Goal: Task Accomplishment & Management: Manage account settings

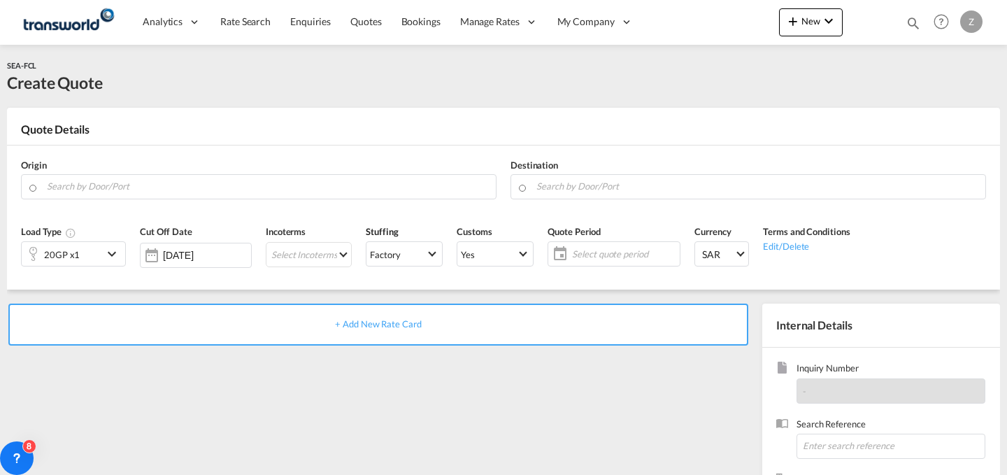
click at [803, 29] on button "New" at bounding box center [811, 22] width 64 height 28
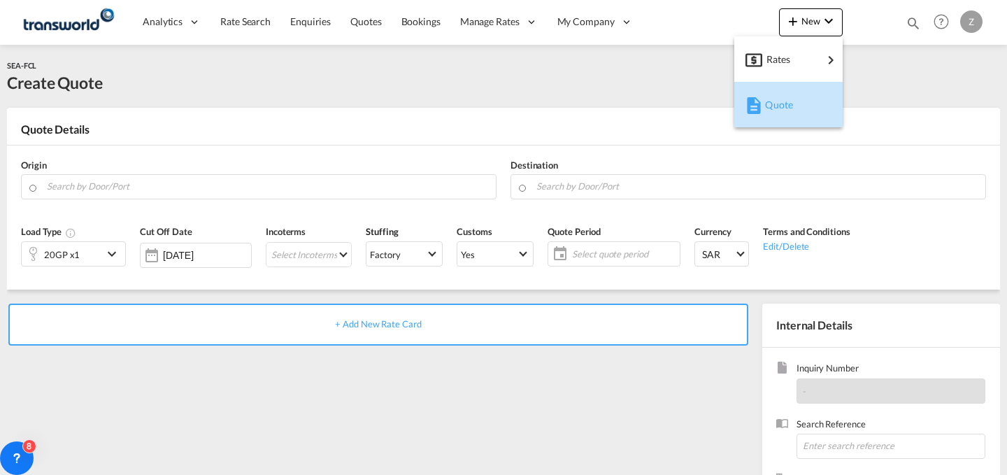
click at [782, 96] on div "Quote" at bounding box center [791, 104] width 52 height 35
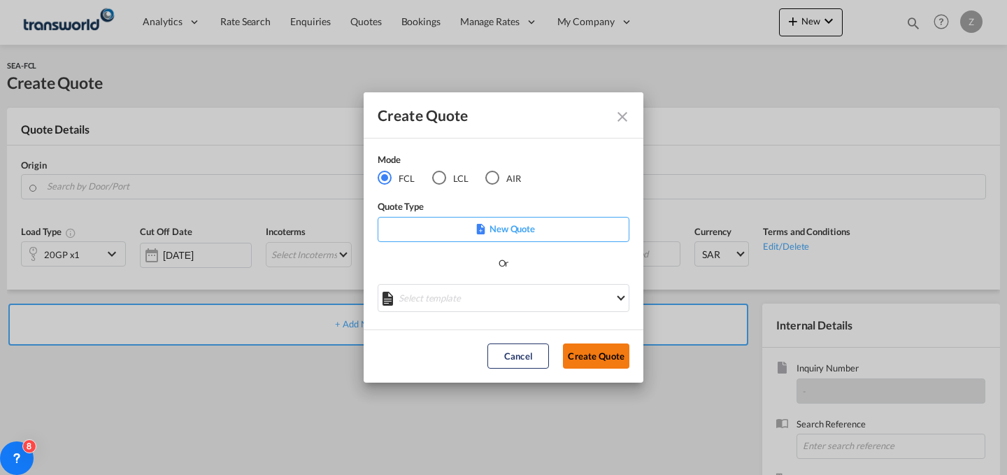
click at [572, 350] on button "Create Quote" at bounding box center [596, 355] width 66 height 25
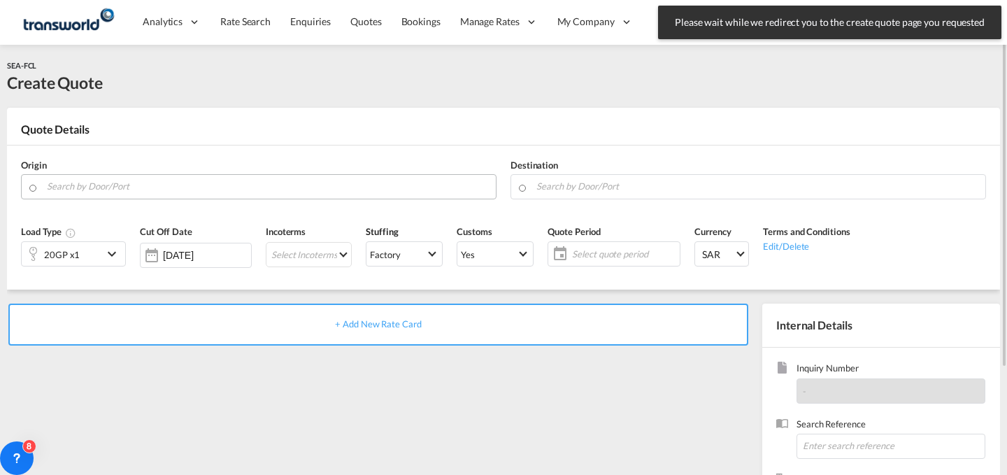
click at [242, 178] on input "Search by Door/Port" at bounding box center [268, 186] width 442 height 24
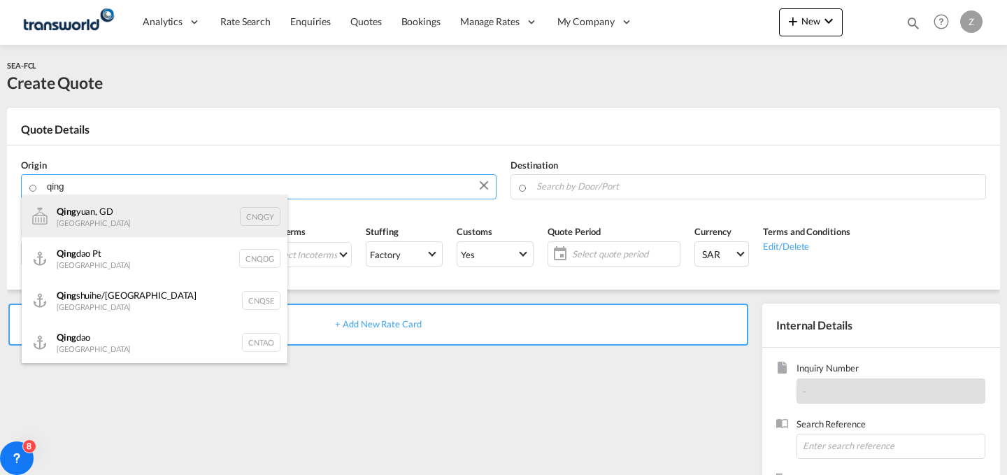
click at [232, 215] on div "[PERSON_NAME], GD China CNQGY" at bounding box center [155, 216] width 266 height 42
type input "Qingyuan, GD, CNQGY"
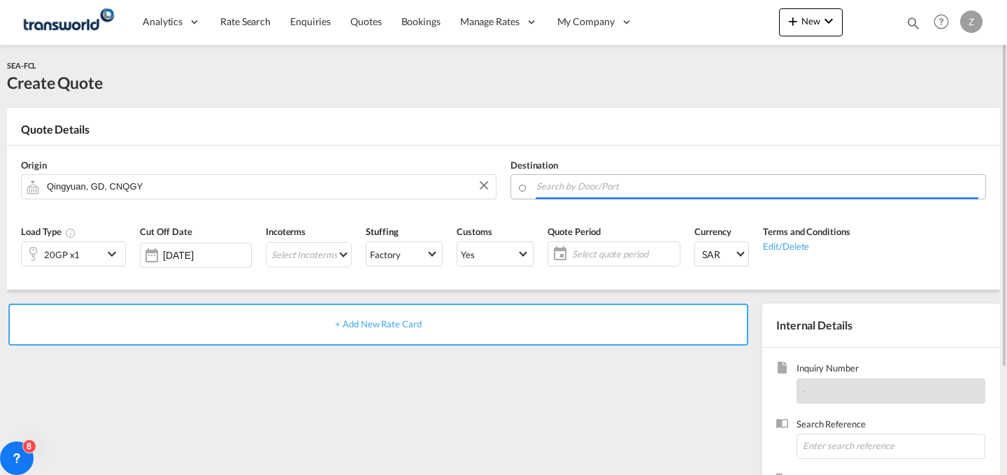
click at [577, 187] on body "Analytics Dashboard Reports Rate Search Enquiries Quotes Bookings" at bounding box center [503, 237] width 1007 height 475
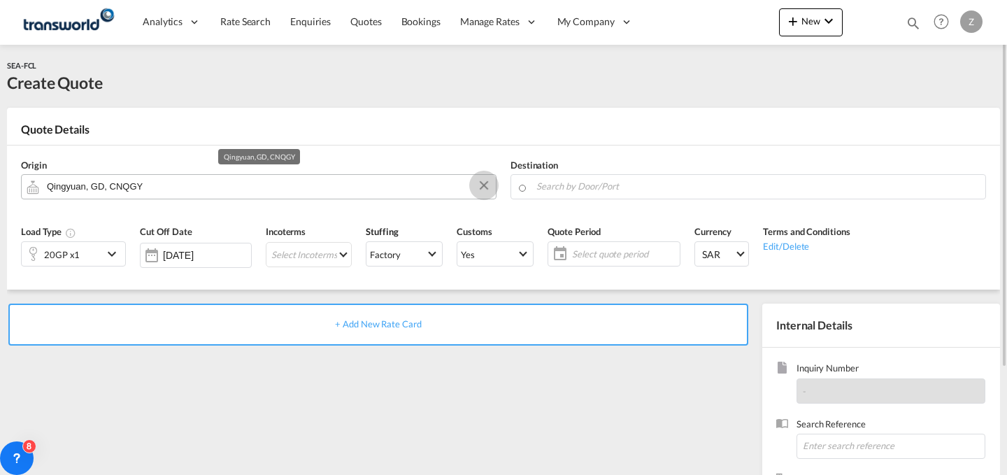
click at [482, 187] on button "Clear Input" at bounding box center [483, 185] width 21 height 21
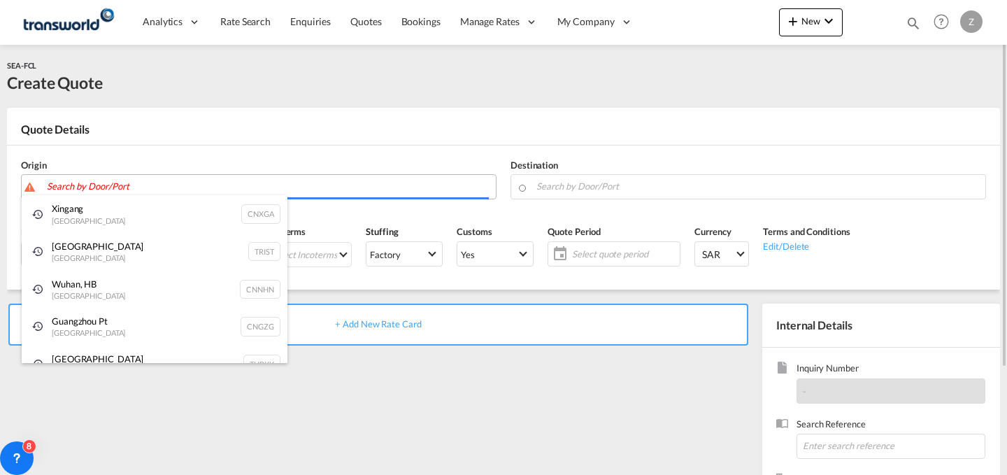
click at [331, 182] on body "Analytics Dashboard Reports Rate Search Enquiries Quotes Bookings" at bounding box center [503, 237] width 1007 height 475
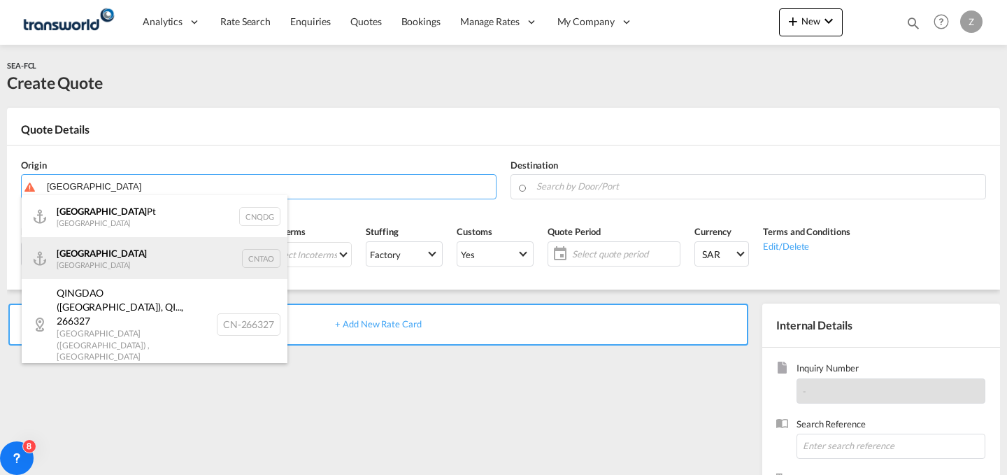
click at [222, 250] on div "Qingdao China CNTAO" at bounding box center [155, 258] width 266 height 42
type input "[GEOGRAPHIC_DATA], [GEOGRAPHIC_DATA]"
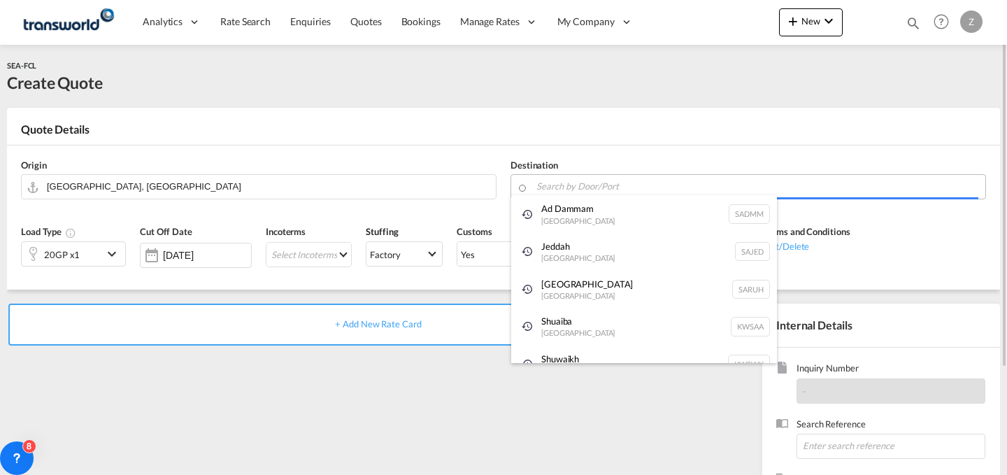
click at [575, 187] on body "Analytics Dashboard Reports Rate Search Enquiries Quotes Bookings" at bounding box center [503, 237] width 1007 height 475
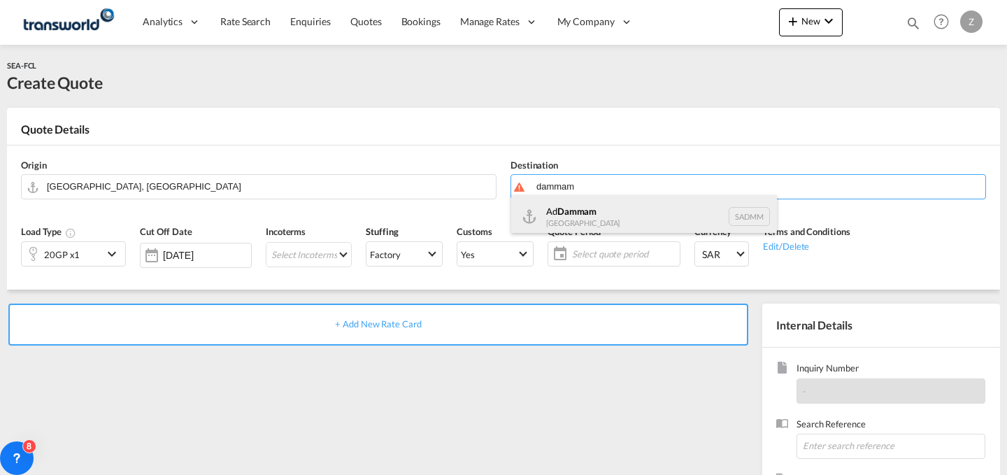
click at [607, 209] on div "Ad Dammam [GEOGRAPHIC_DATA] [GEOGRAPHIC_DATA]" at bounding box center [644, 216] width 266 height 42
type input "Ad Dammam, SADMM"
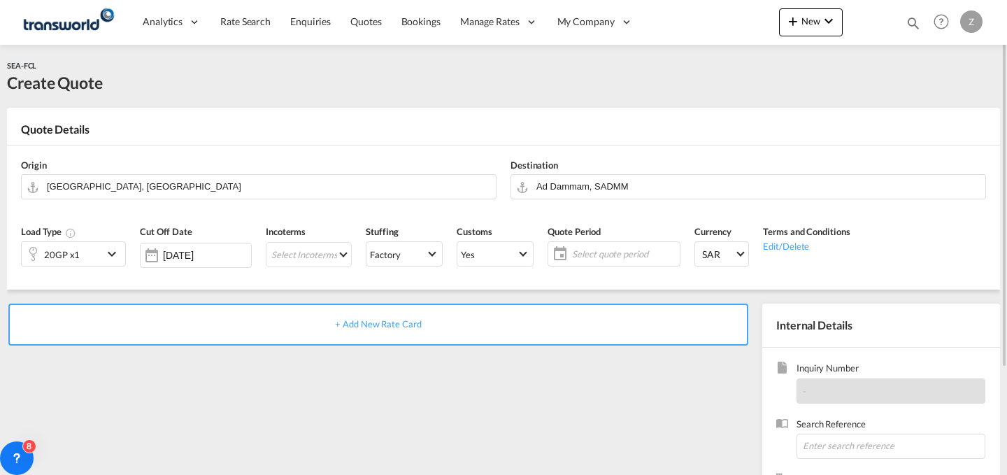
click at [109, 253] on md-icon "icon-chevron-down" at bounding box center [113, 253] width 21 height 17
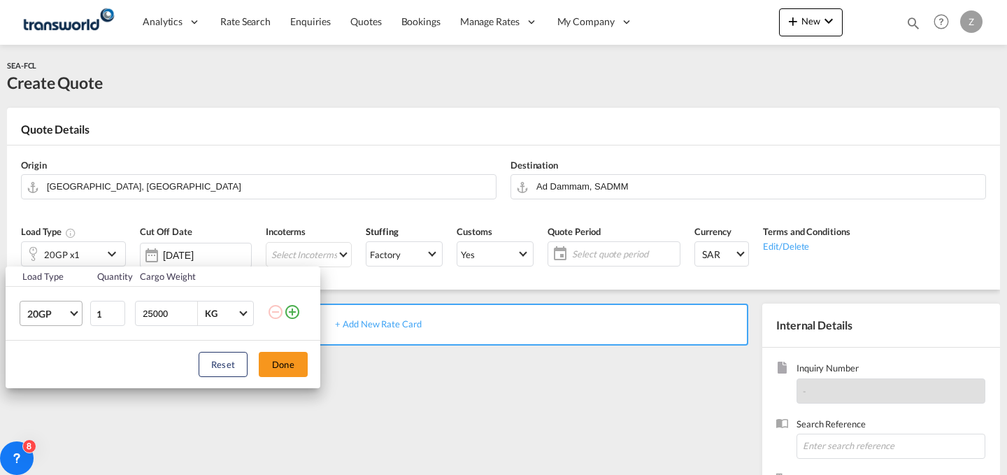
click at [73, 308] on span "Choose: \a20GP" at bounding box center [74, 312] width 8 height 8
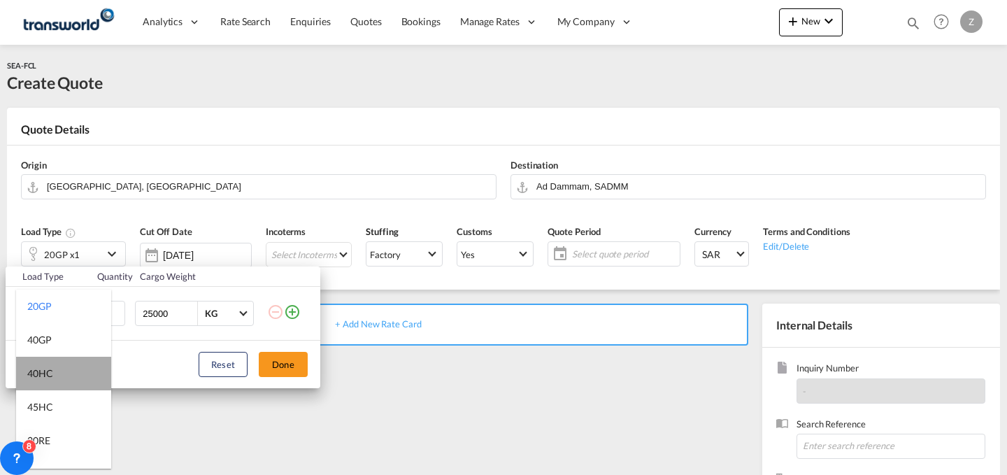
click at [73, 371] on md-option "40HC" at bounding box center [63, 374] width 95 height 34
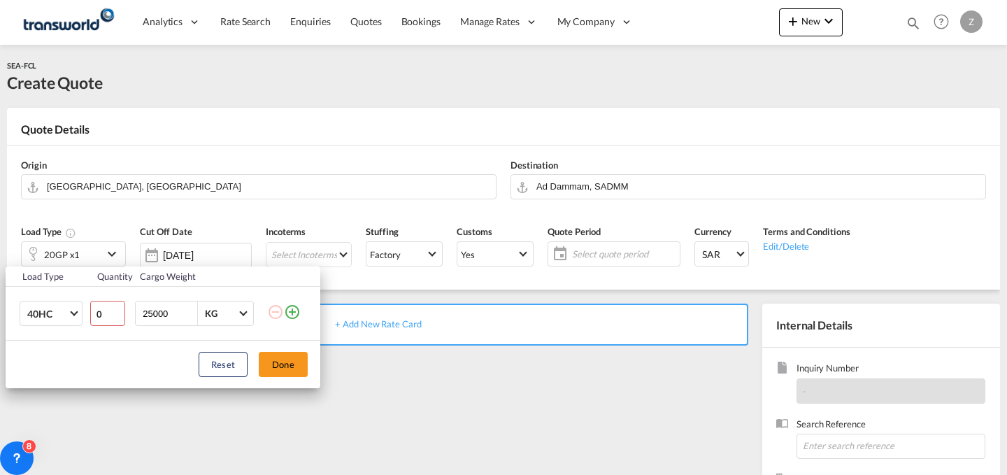
click at [119, 314] on input "0" at bounding box center [107, 313] width 35 height 25
click at [117, 310] on input "1" at bounding box center [107, 313] width 35 height 25
click at [117, 310] on input "2" at bounding box center [107, 313] width 35 height 25
type input "3"
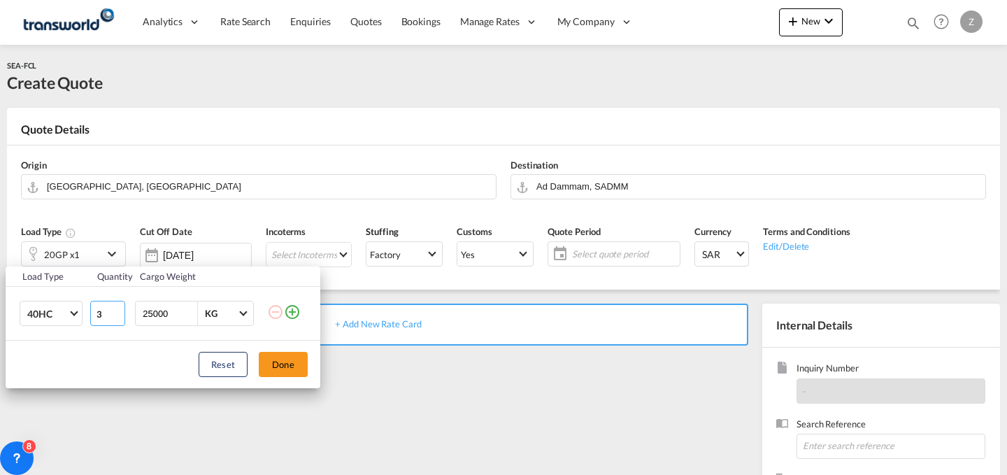
click at [117, 310] on input "3" at bounding box center [107, 313] width 35 height 25
click at [295, 352] on button "Done" at bounding box center [283, 364] width 49 height 25
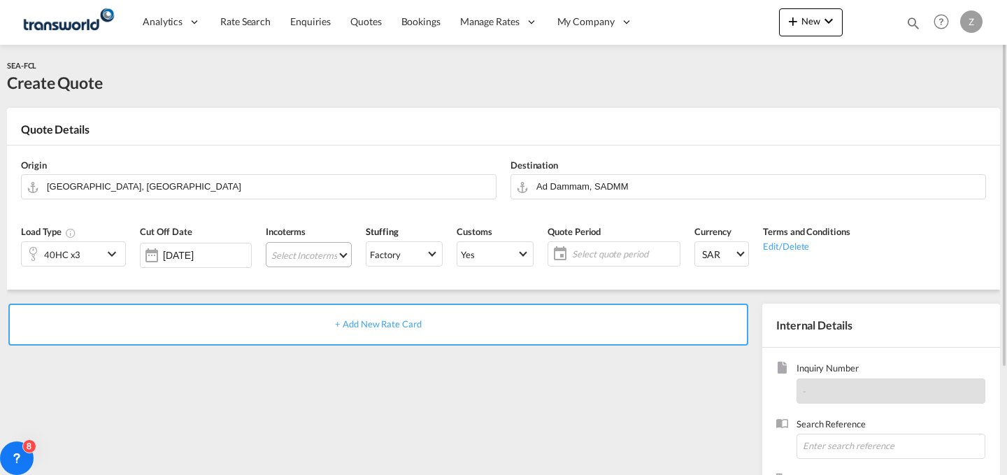
click at [329, 248] on md-select "Select Incoterms DPU - import Delivery at Place Unloaded EXW - export Ex Works …" at bounding box center [309, 254] width 86 height 25
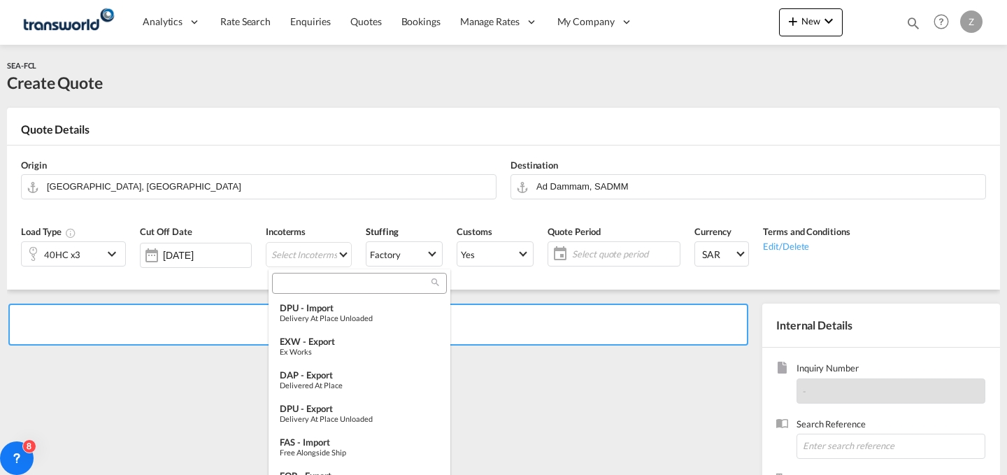
click at [350, 287] on input "search" at bounding box center [353, 283] width 155 height 13
click at [372, 285] on input "search" at bounding box center [353, 283] width 155 height 13
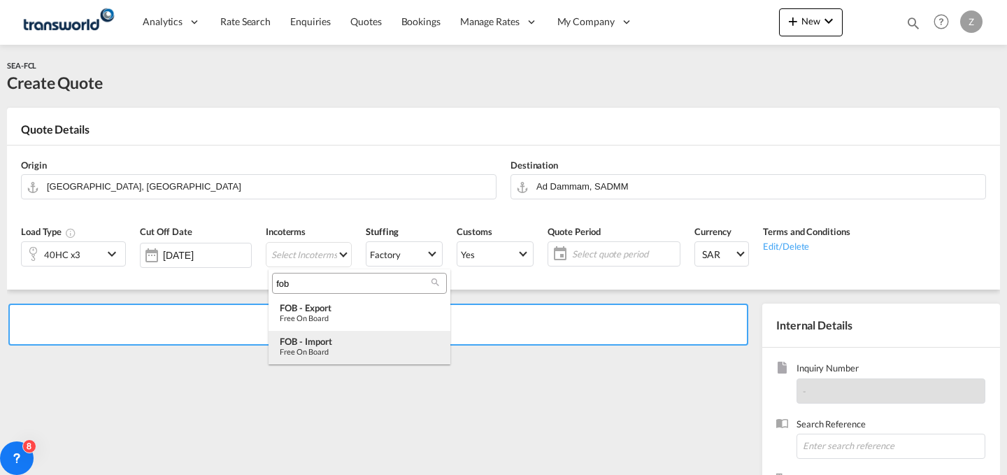
type input "fob"
click at [353, 338] on div "FOB - import" at bounding box center [359, 341] width 159 height 11
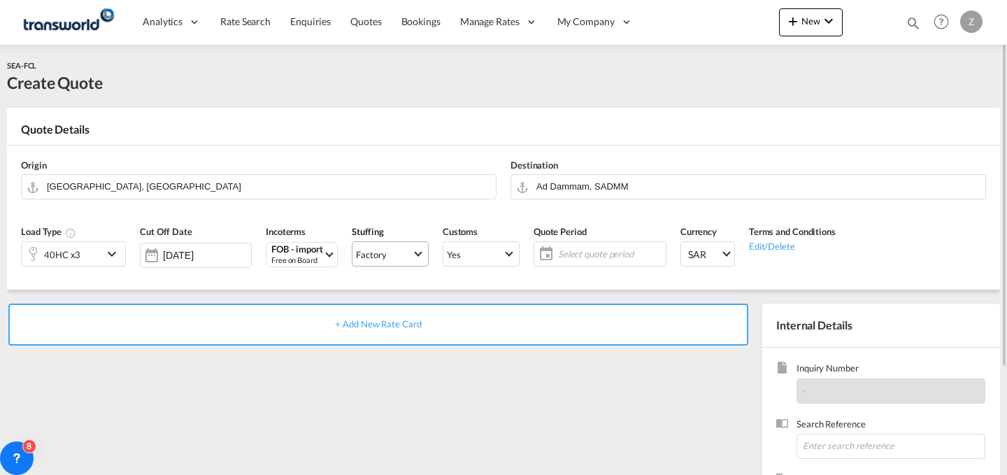
click at [401, 248] on span "Factory" at bounding box center [384, 254] width 56 height 13
click at [503, 254] on md-backdrop at bounding box center [503, 237] width 1007 height 475
click at [503, 254] on span "Yes" at bounding box center [475, 254] width 56 height 13
click at [499, 291] on md-option "No" at bounding box center [484, 288] width 98 height 34
click at [505, 266] on md-select "Yes" at bounding box center [481, 253] width 77 height 25
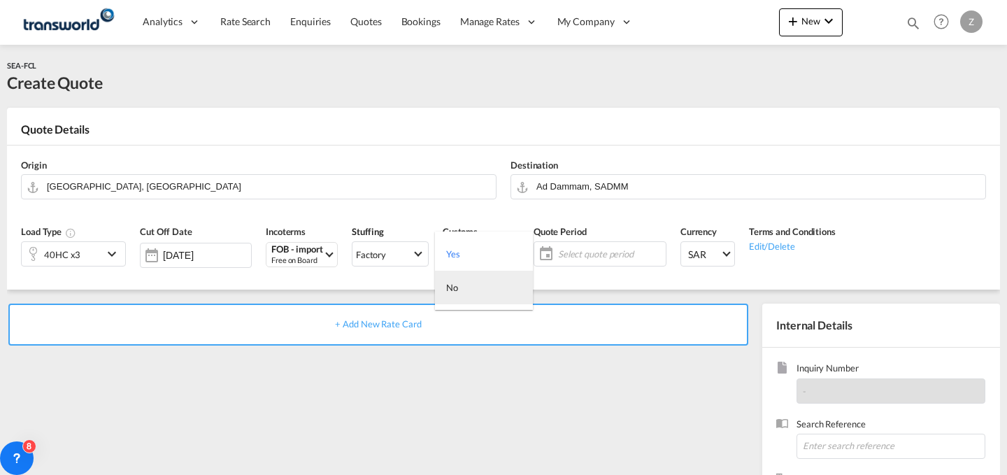
click at [496, 288] on md-option "No" at bounding box center [484, 288] width 98 height 34
click at [587, 254] on span "Select quote period" at bounding box center [610, 253] width 104 height 13
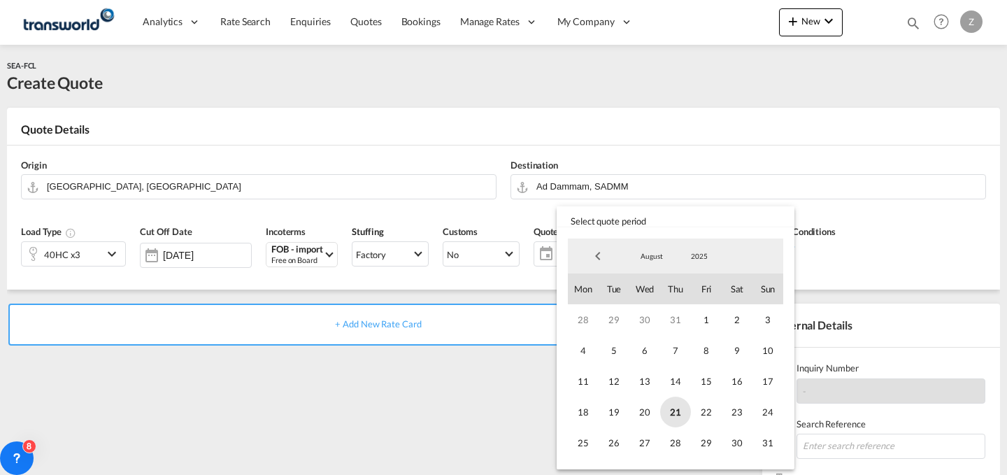
click at [680, 408] on span "21" at bounding box center [675, 411] width 31 height 31
click at [775, 450] on div "28 29 30 31 1 2 3 4 5 6 7 8 9 10 11 12 13 14 15 16 17 18 19 20 21 22 23 24 25 2…" at bounding box center [675, 381] width 215 height 154
click at [775, 450] on span "31" at bounding box center [767, 442] width 31 height 31
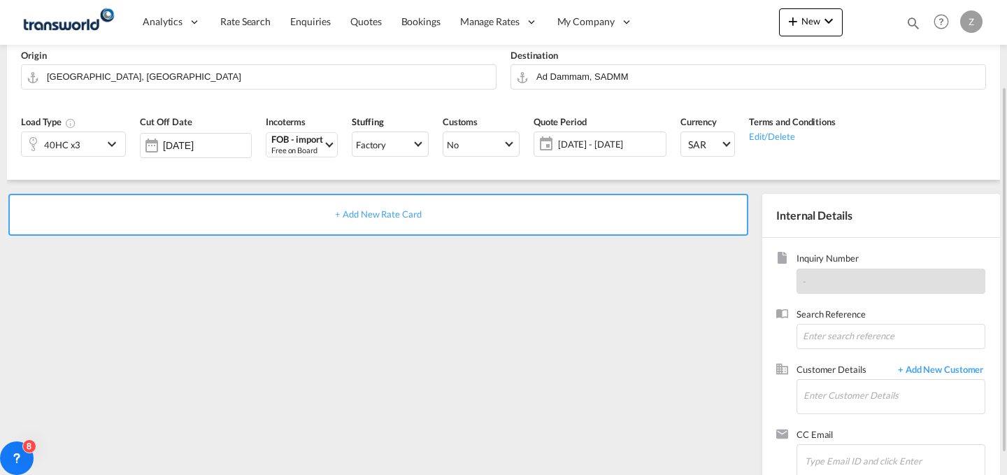
scroll to position [110, 0]
click at [822, 338] on input at bounding box center [890, 335] width 189 height 25
paste input "ANK9002"
type input "ANK9002"
click at [833, 389] on input "Enter Customer Details" at bounding box center [893, 394] width 181 height 31
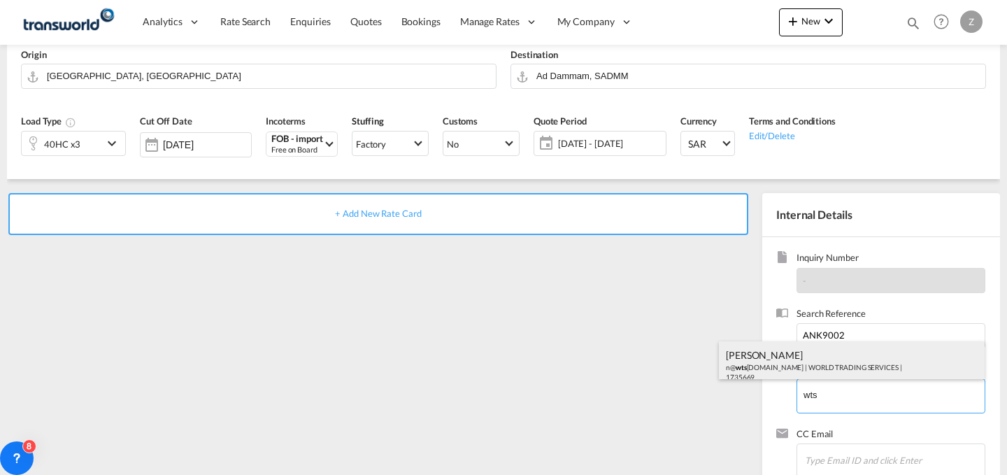
click at [832, 356] on div "[PERSON_NAME] n@ wts [DOMAIN_NAME] | WORLD TRADING SERVICES | 1735669" at bounding box center [852, 365] width 266 height 48
type input "WORLD TRADING SERVICES, [PERSON_NAME], n@[DOMAIN_NAME]"
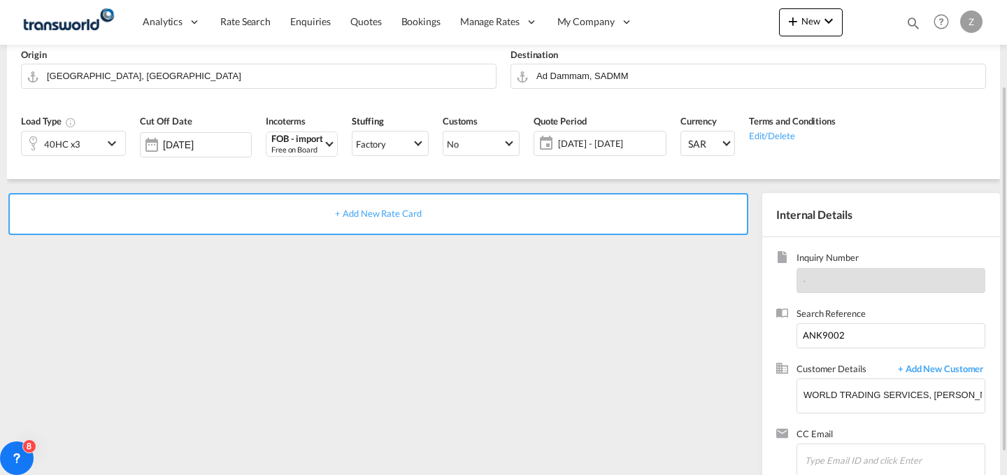
click at [559, 208] on div "+ Add New Rate Card" at bounding box center [378, 214] width 740 height 42
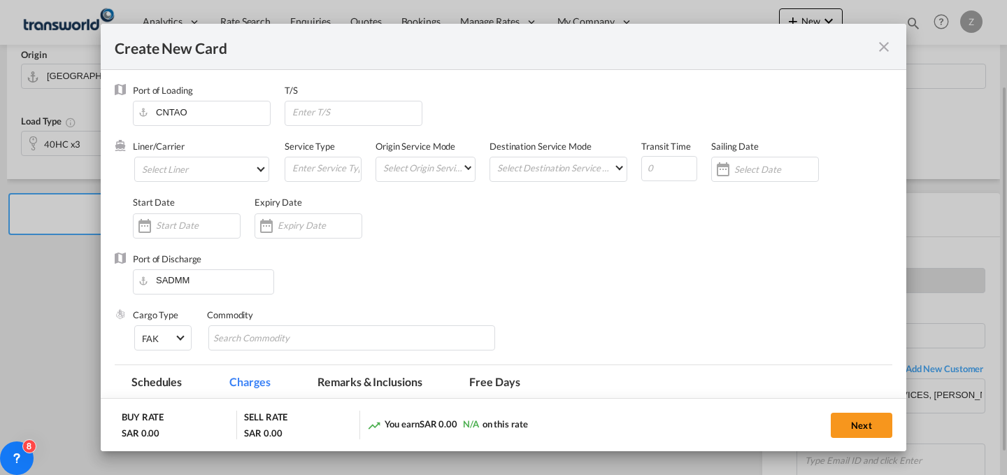
type input "Basic Ocean Freight"
select select "per equipment"
click at [227, 164] on md-select "Select Liner 2HM LOGISTICS D.O.O 2HM LOGISTICS D.O.O. / TWKS-KOPER 3P LOGISTICS…" at bounding box center [201, 169] width 135 height 25
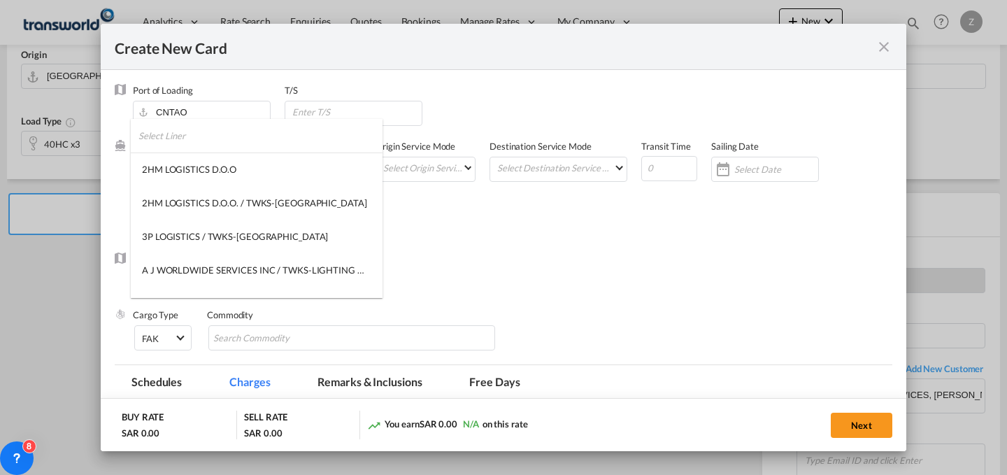
click at [250, 141] on input "search" at bounding box center [260, 136] width 244 height 34
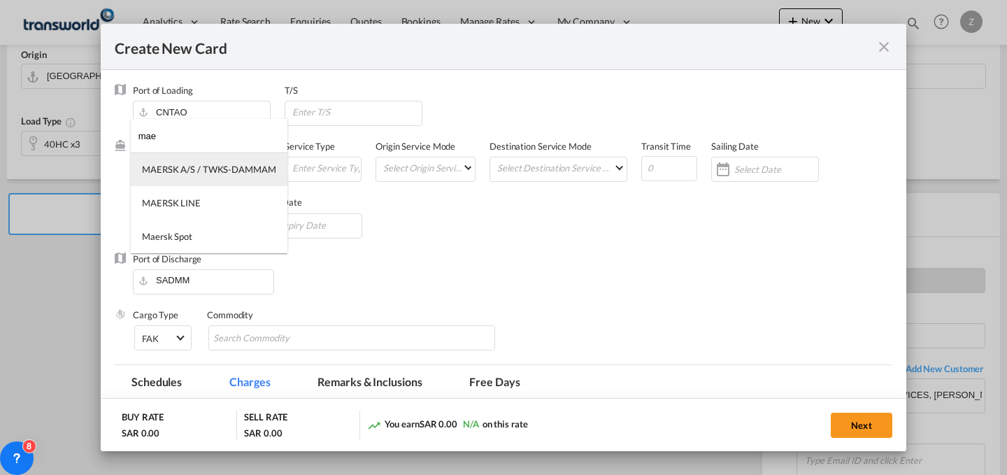
type input "mae"
click at [242, 173] on div "MAERSK A/S / TWKS-DAMMAM" at bounding box center [209, 169] width 134 height 13
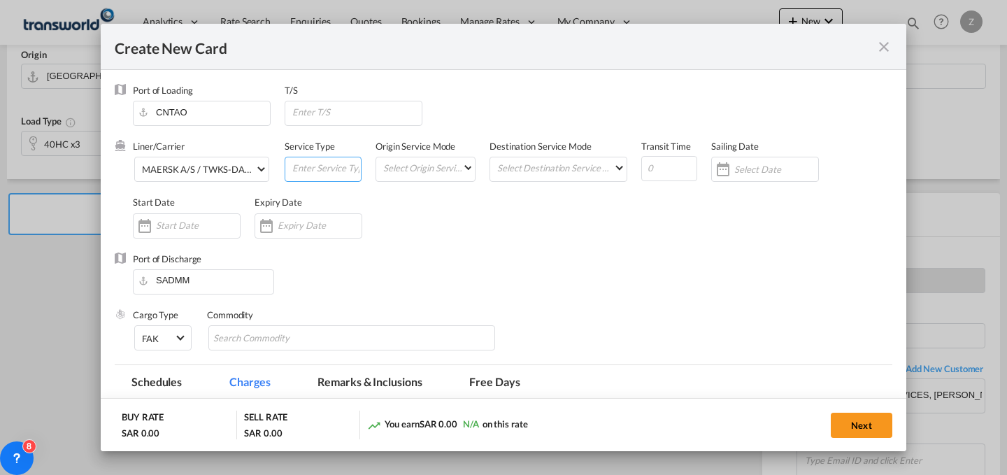
click at [295, 166] on input "Create New Card ..." at bounding box center [326, 167] width 70 height 21
click at [388, 171] on md-select "Select Origin Service Mode SD [GEOGRAPHIC_DATA]" at bounding box center [428, 167] width 93 height 20
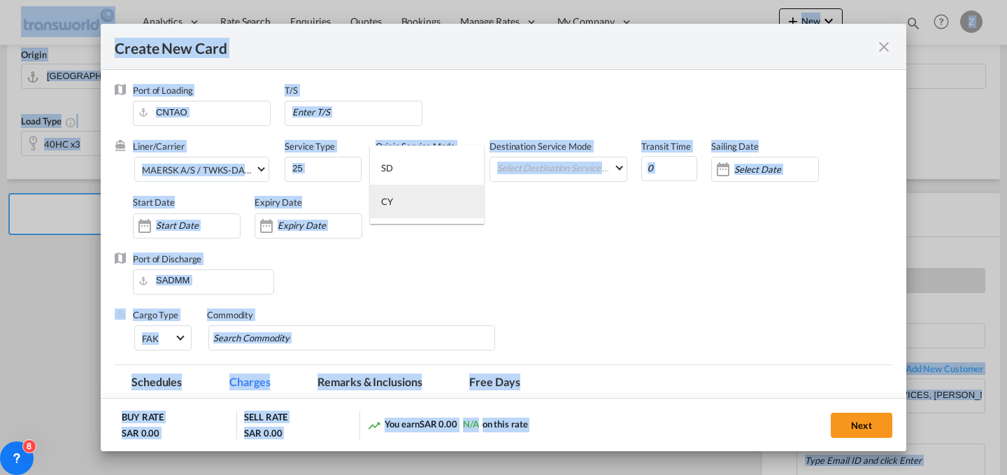
drag, startPoint x: 427, startPoint y: 204, endPoint x: 586, endPoint y: 159, distance: 165.1
click at [586, 159] on body "Analytics Dashboard Reports Rate Search Enquiries Quotes Bookings" at bounding box center [503, 237] width 1007 height 475
click at [607, 233] on md-backdrop at bounding box center [503, 237] width 1007 height 475
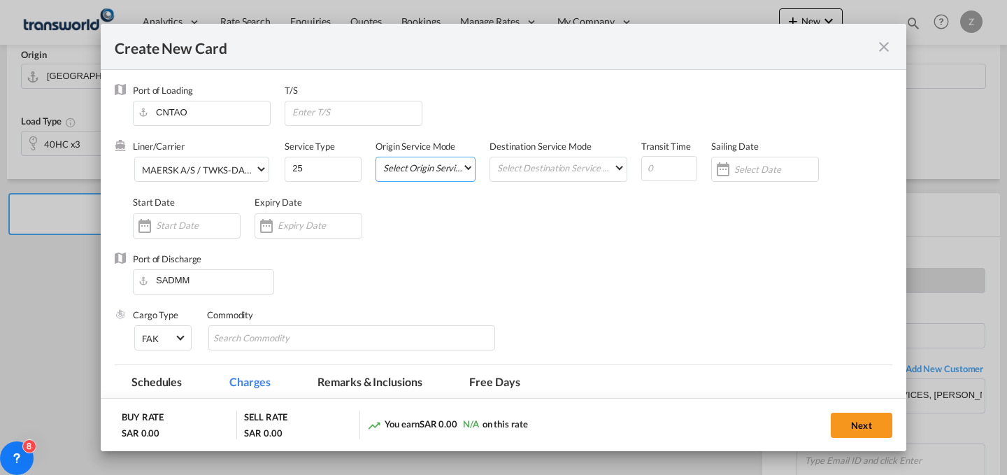
click at [423, 175] on md-select "Select Origin Service Mode" at bounding box center [428, 167] width 93 height 20
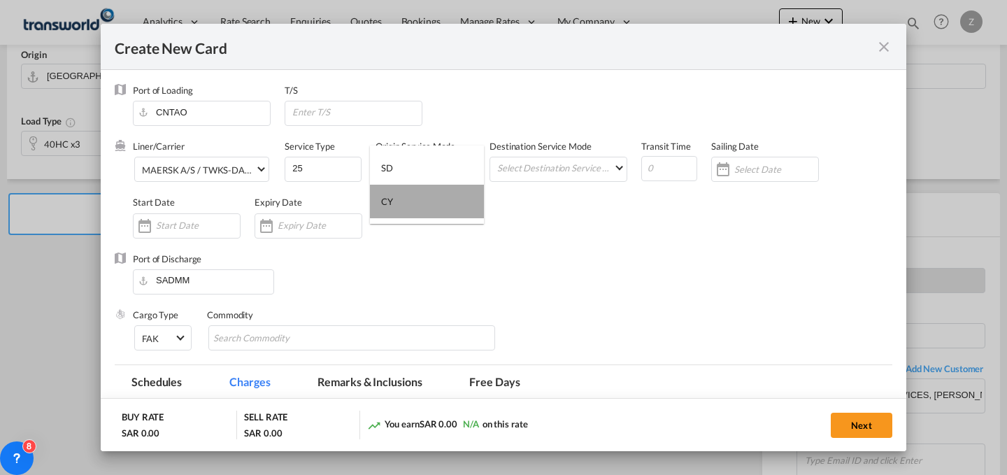
click at [422, 209] on md-option "CY" at bounding box center [427, 202] width 114 height 34
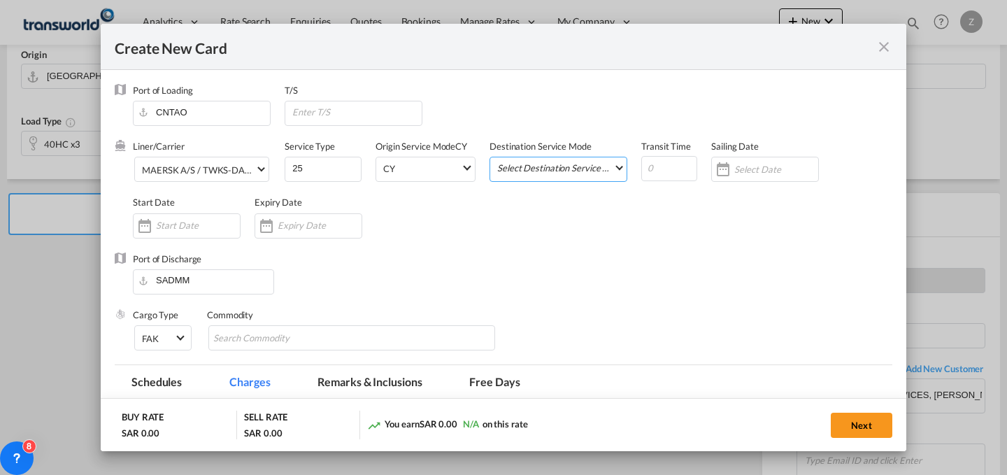
click at [543, 161] on md-select "Select Destination Service Mode SD [GEOGRAPHIC_DATA]" at bounding box center [561, 167] width 131 height 20
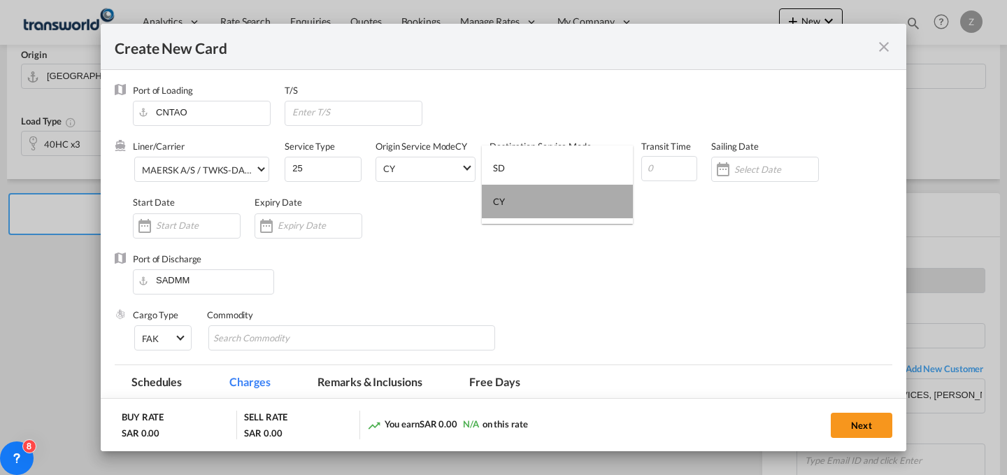
click at [551, 211] on md-option "CY" at bounding box center [557, 202] width 151 height 34
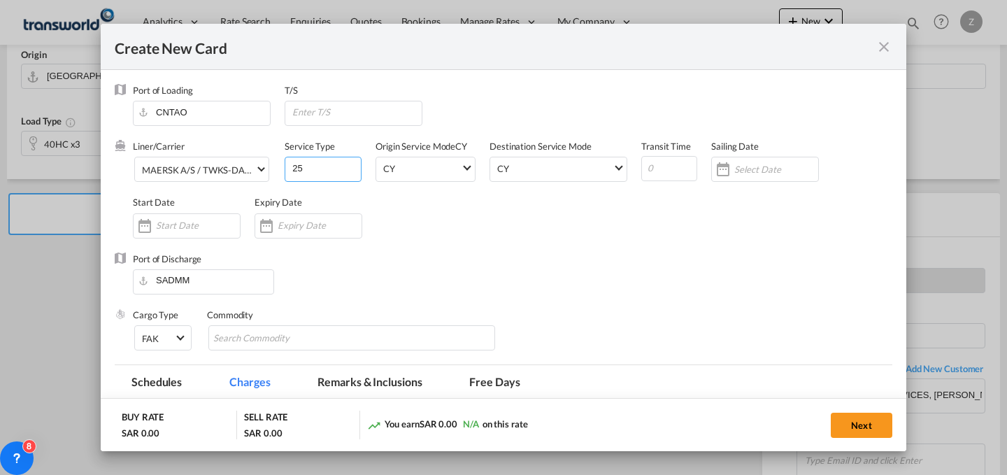
click at [329, 171] on input "25" at bounding box center [326, 167] width 70 height 21
type input "2"
type input "FCL"
click at [652, 164] on input "Create New Card ..." at bounding box center [669, 168] width 56 height 25
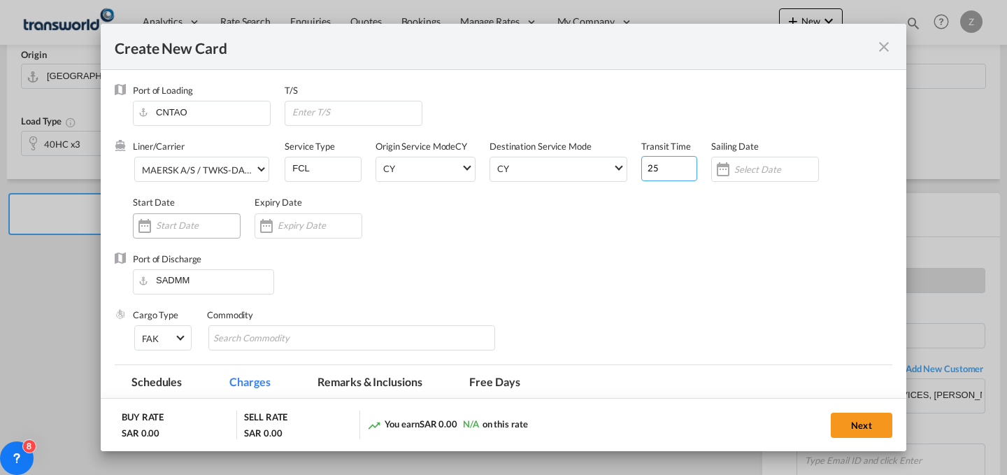
type input "25"
click at [179, 227] on input "Create New Card ..." at bounding box center [198, 225] width 84 height 11
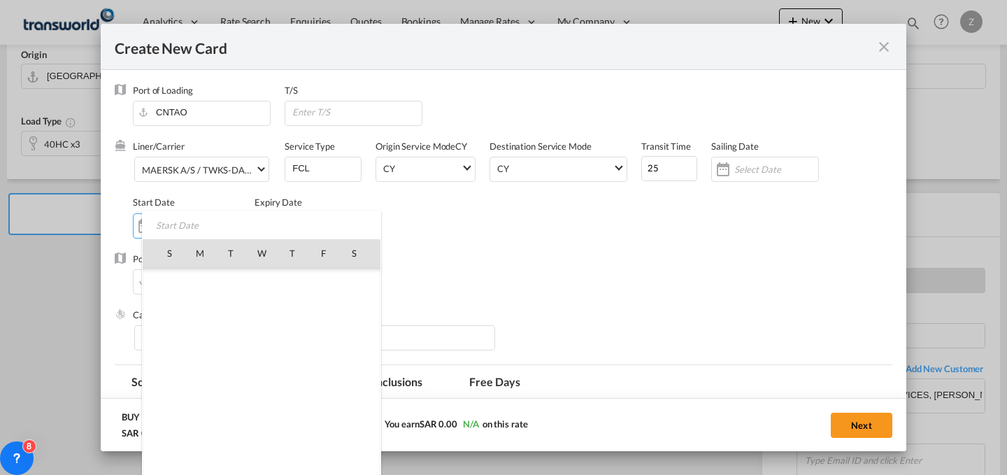
scroll to position [323641, 0]
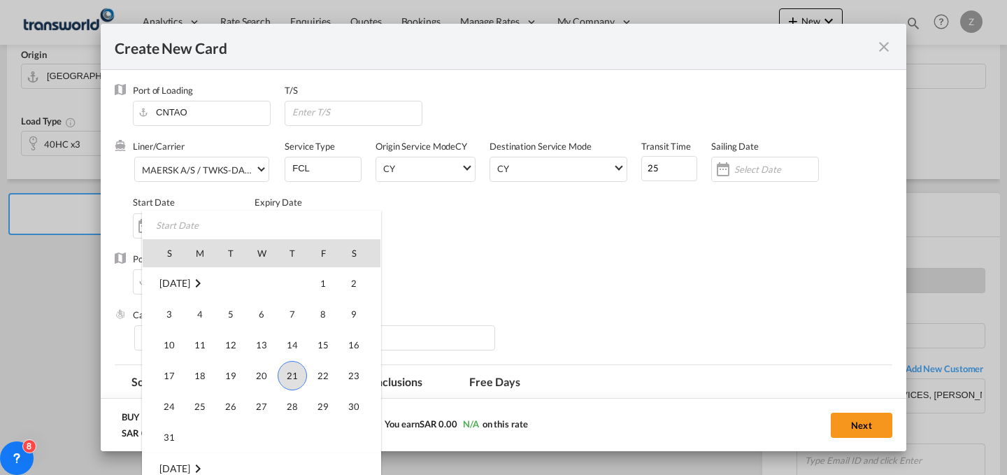
click at [292, 371] on span "21" at bounding box center [292, 375] width 29 height 29
type input "[DATE]"
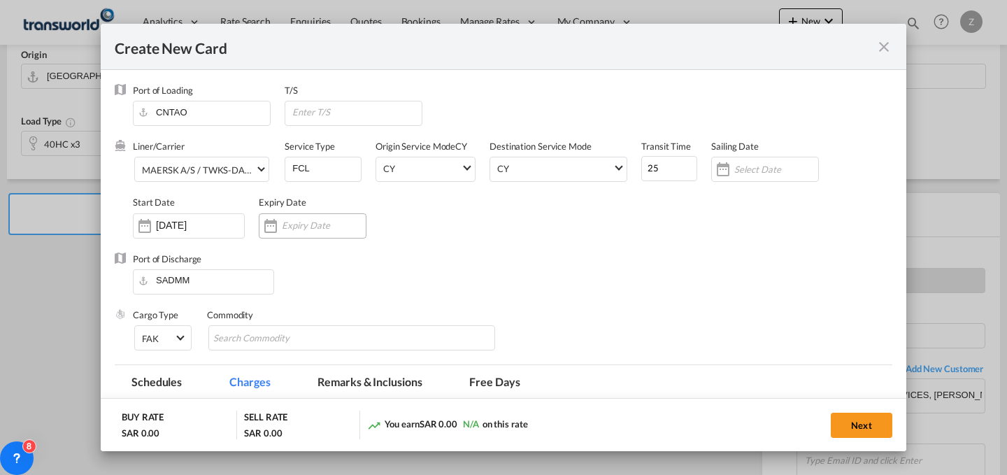
click at [317, 221] on input "Create New Card ..." at bounding box center [324, 225] width 84 height 11
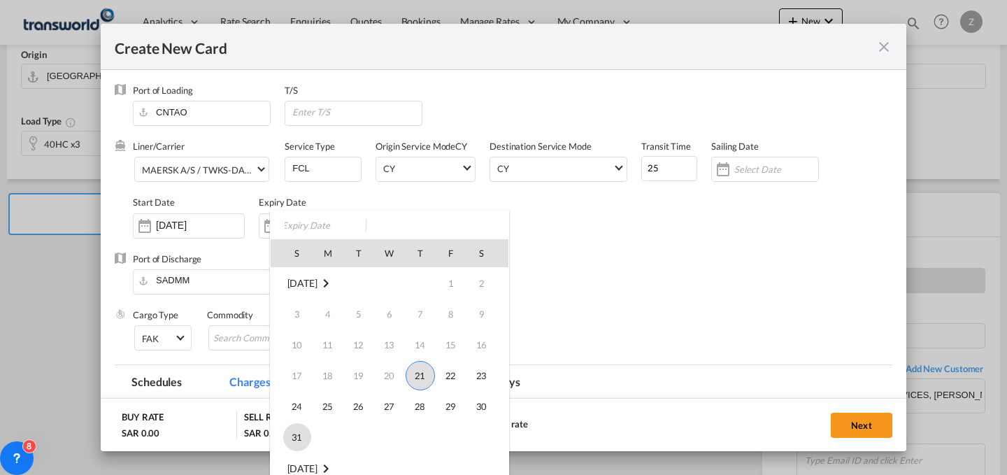
click at [297, 426] on span "31" at bounding box center [297, 437] width 28 height 28
type input "[DATE]"
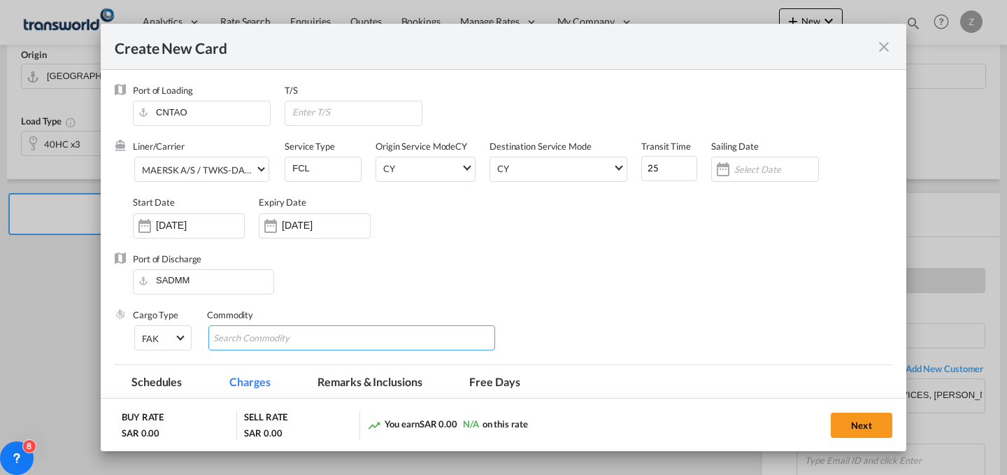
click at [298, 331] on input "Chips input." at bounding box center [277, 338] width 128 height 22
type input "GC"
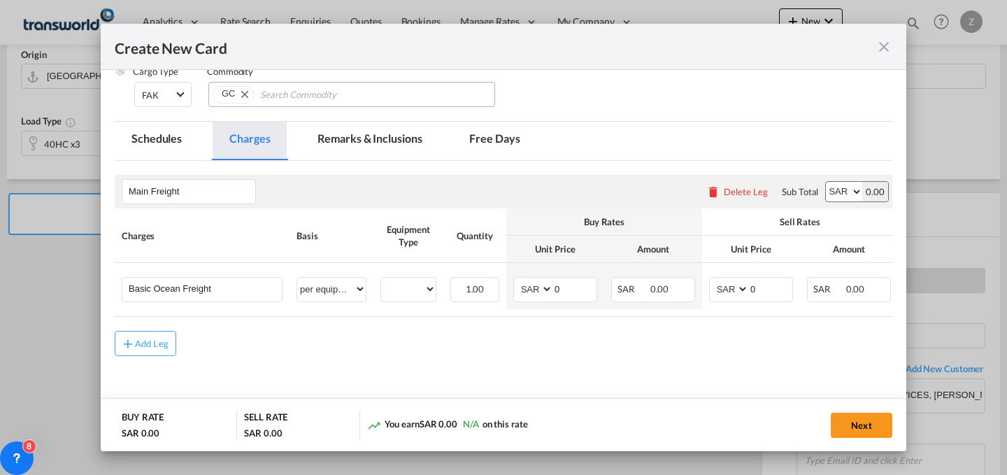
scroll to position [249, 0]
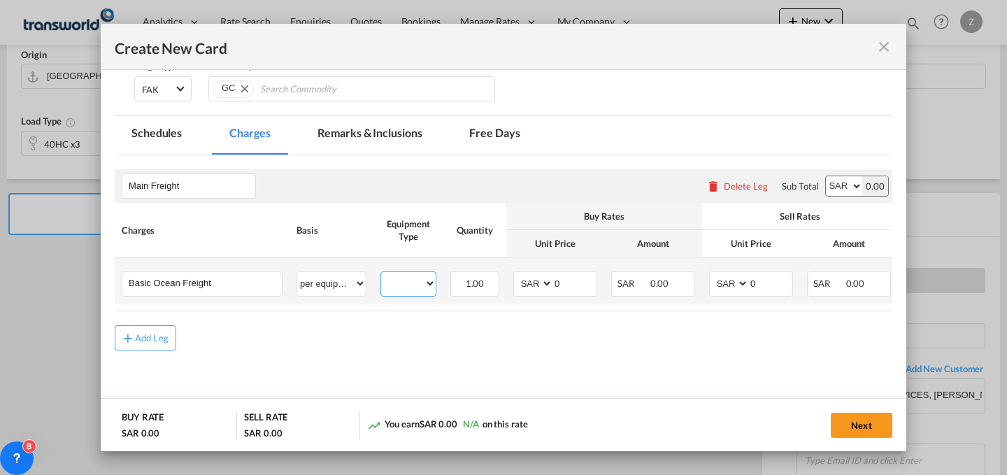
click at [429, 293] on select "40HC" at bounding box center [408, 283] width 55 height 19
select select "40HC"
click at [381, 274] on select "40HC" at bounding box center [408, 283] width 55 height 19
click at [826, 187] on select "AED AFN ALL AMD ANG AOA ARS AUD AWG AZN BAM BBD BDT BGN BHD BIF BMD BND [PERSON…" at bounding box center [844, 186] width 36 height 20
select select "string:USD"
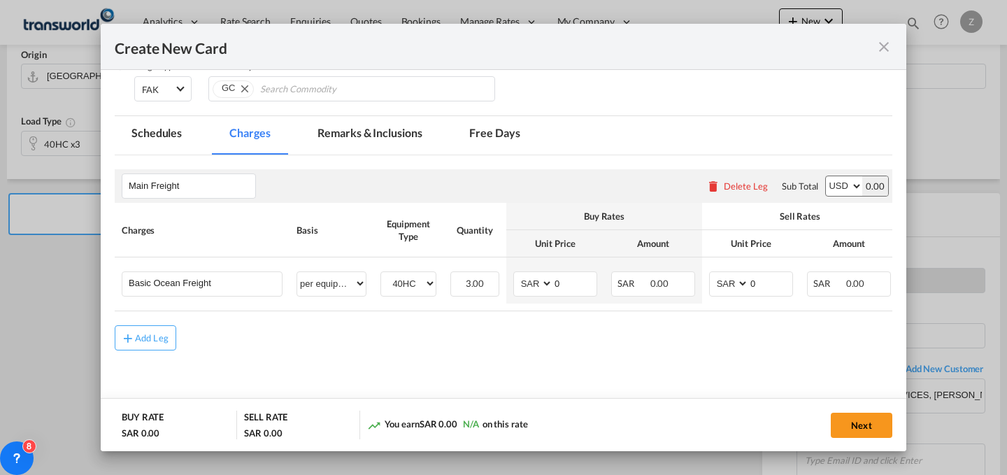
click at [826, 176] on select "AED AFN ALL AMD ANG AOA ARS AUD AWG AZN BAM BBD BDT BGN BHD BIF BMD BND [PERSON…" at bounding box center [844, 186] width 36 height 20
click at [724, 287] on select "AED AFN ALL AMD ANG AOA ARS AUD AWG AZN BAM BBD BDT BGN BHD BIF BMD BND [PERSON…" at bounding box center [730, 283] width 36 height 19
select select "string:USD"
click at [712, 274] on select "AED AFN ALL AMD ANG AOA ARS AUD AWG AZN BAM BBD BDT BGN BHD BIF BMD BND [PERSON…" at bounding box center [730, 283] width 36 height 19
click at [520, 281] on select "AED AFN ALL AMD ANG AOA ARS AUD AWG AZN BAM BBD BDT BGN BHD BIF BMD BND [PERSON…" at bounding box center [534, 283] width 36 height 19
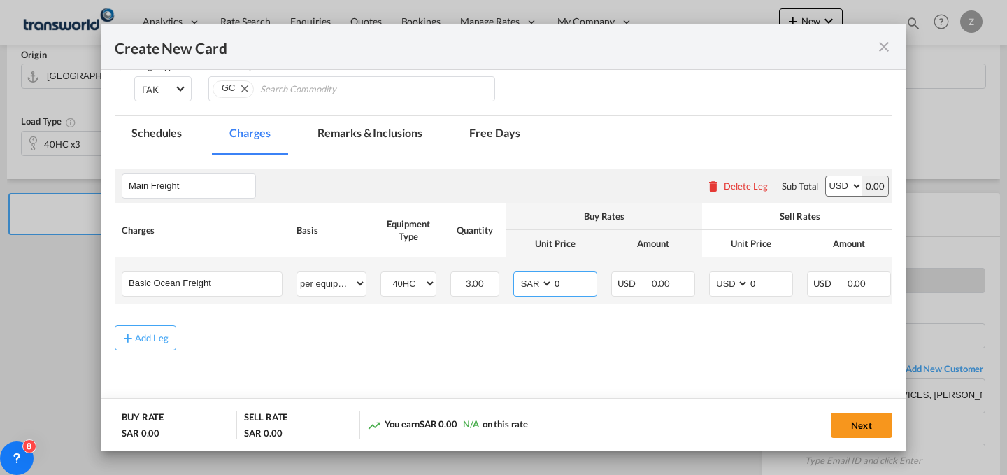
select select "string:USD"
click at [516, 274] on select "AED AFN ALL AMD ANG AOA ARS AUD AWG AZN BAM BBD BDT BGN BHD BIF BMD BND [PERSON…" at bounding box center [534, 283] width 36 height 19
click at [570, 279] on input "0" at bounding box center [574, 282] width 43 height 21
type input "1050"
click at [755, 277] on input "0" at bounding box center [770, 282] width 43 height 21
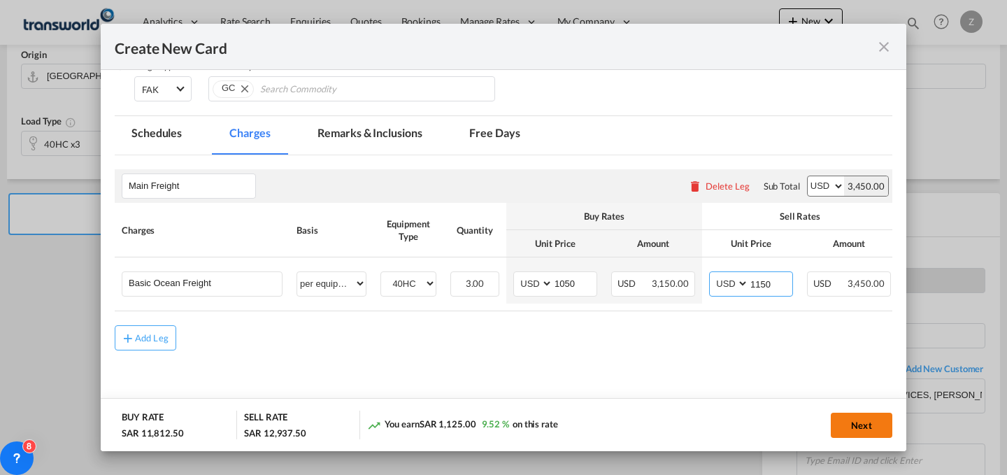
type input "1150"
click at [864, 430] on button "Next" at bounding box center [862, 424] width 62 height 25
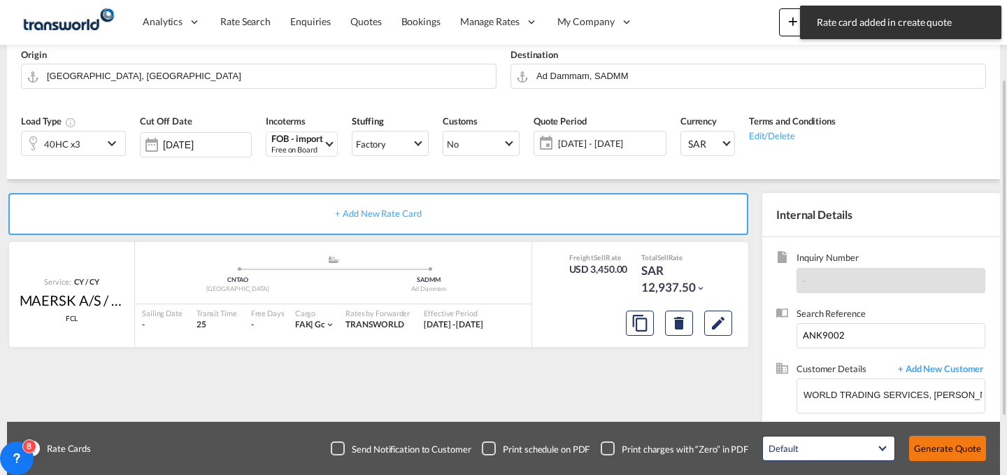
click at [944, 438] on button "Generate Quote" at bounding box center [947, 448] width 77 height 25
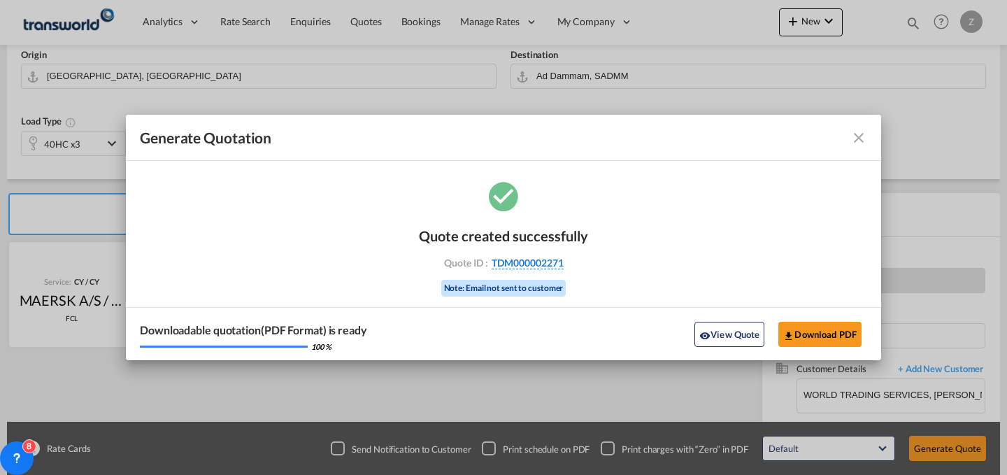
click at [546, 265] on span "TDM000002271" at bounding box center [527, 263] width 72 height 13
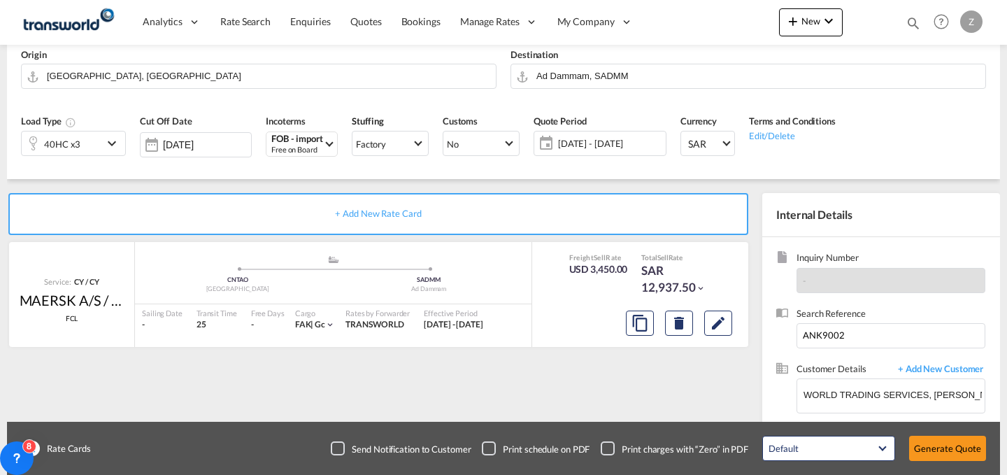
click at [546, 265] on div "Quote created successfully Quote ID : TDM000002271 Note: Email not sent to cust…" at bounding box center [503, 248] width 85 height 47
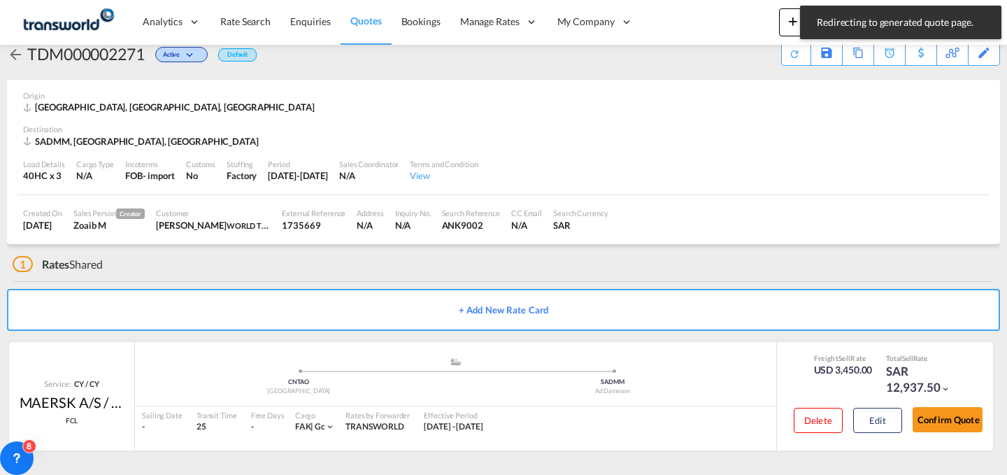
scroll to position [27, 0]
click at [946, 416] on button "Confirm Quote" at bounding box center [947, 419] width 70 height 25
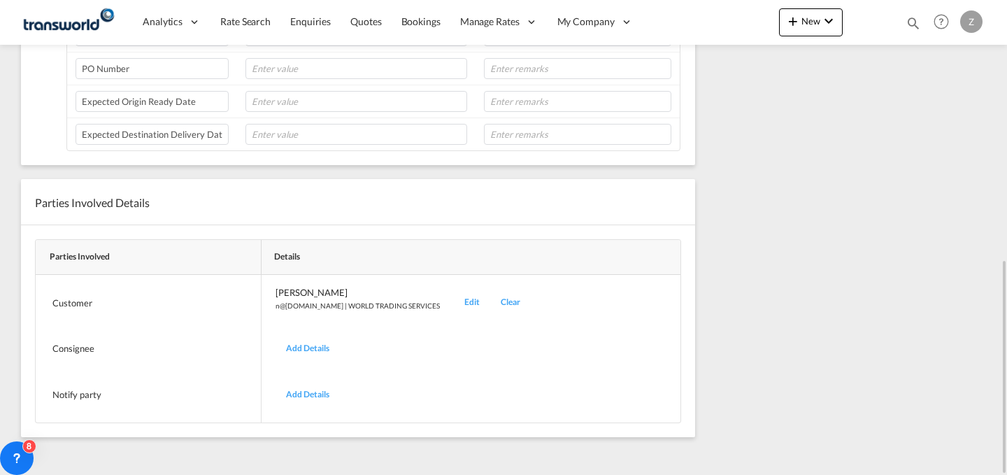
click at [454, 303] on div "Edit" at bounding box center [472, 302] width 36 height 33
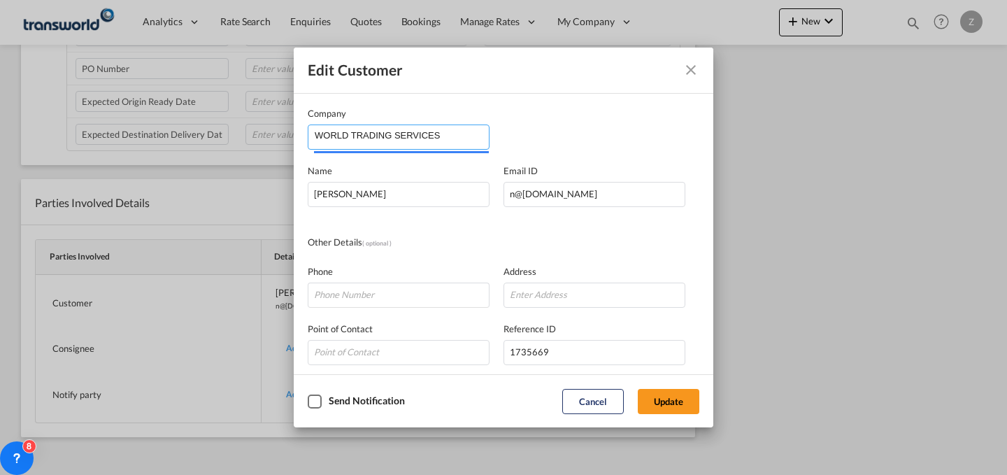
drag, startPoint x: 465, startPoint y: 127, endPoint x: 174, endPoint y: 122, distance: 290.9
click at [174, 122] on div "Edit Customer Company WORLD TRADING SERVICES Name [PERSON_NAME] Email ID [EMAIL…" at bounding box center [503, 237] width 1007 height 475
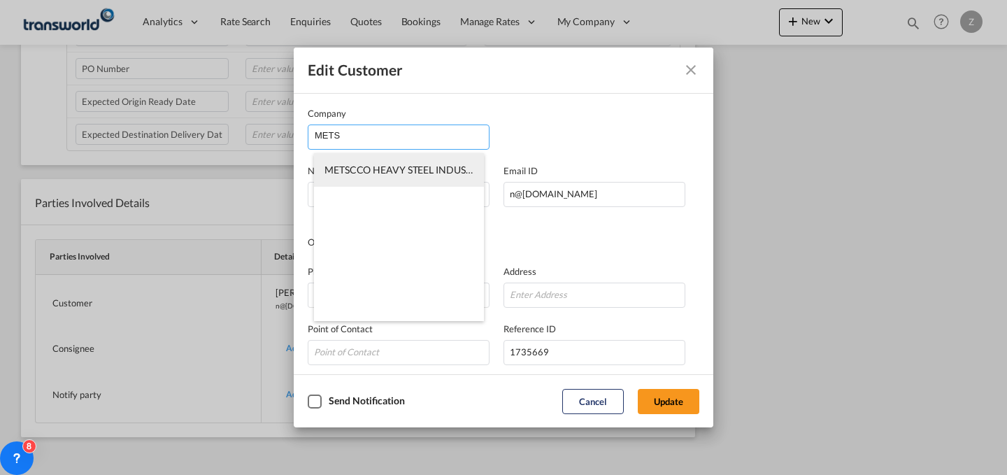
click at [418, 168] on span "METSCCO HEAVY STEEL INDUSTRIES" at bounding box center [407, 170] width 166 height 12
type input "METSCCO HEAVY STEEL INDUSTRIES"
type input "[PERSON_NAME][EMAIL_ADDRESS][DOMAIN_NAME]"
type input "573418112"
type input "Zein Tower,[PERSON_NAME]"
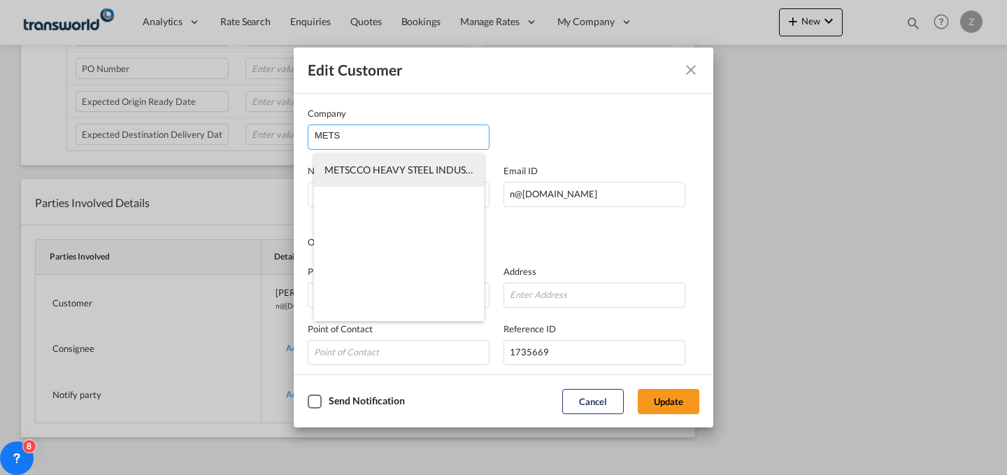
type input "1318169"
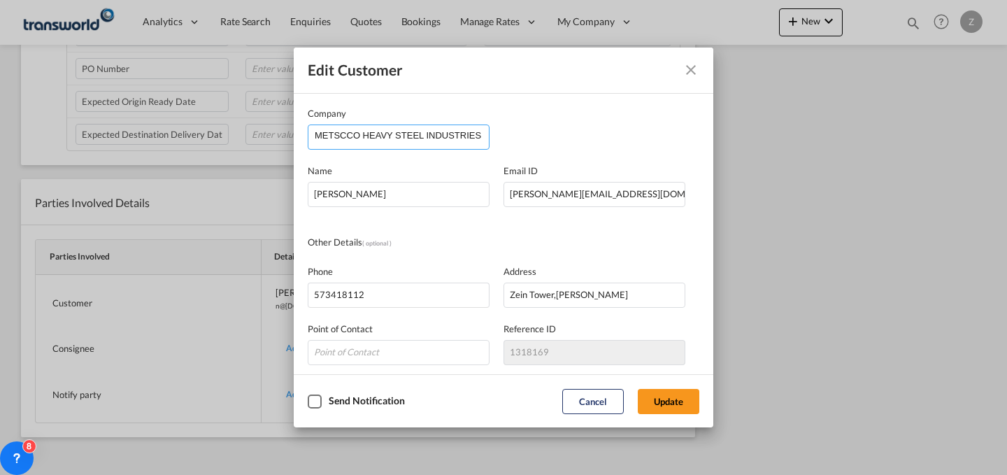
click at [436, 132] on input "METSCCO HEAVY STEEL INDUSTRIES" at bounding box center [402, 135] width 174 height 21
click at [472, 138] on input "METSCCO HEAVY STEEL INDUSTRIES" at bounding box center [402, 135] width 174 height 21
click at [479, 137] on input "METSCCO HEAVY STEEL INDUSTRIES" at bounding box center [402, 135] width 174 height 21
type input "METSCCO HEAVY STEEL INDUSTRIE"
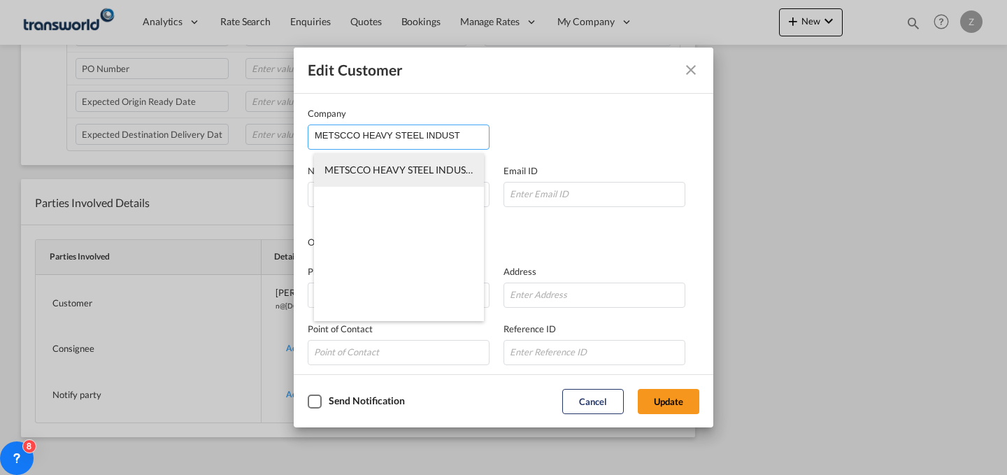
click at [466, 175] on span "METSCCO HEAVY STEEL INDUSTRIES" at bounding box center [407, 170] width 166 height 12
type input "METSCCO HEAVY STEEL INDUSTRIES"
type input "[PERSON_NAME][EMAIL_ADDRESS][DOMAIN_NAME]"
type input "573418112"
type input "Zein Tower,[PERSON_NAME]"
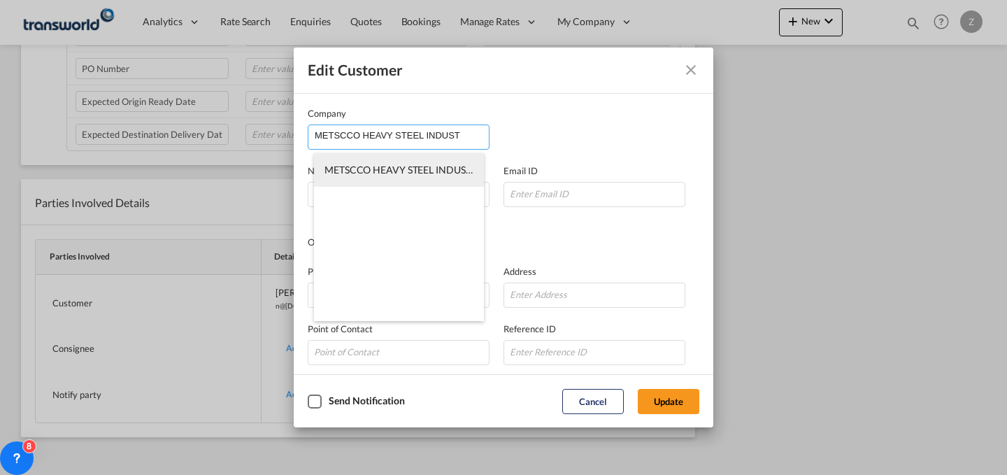
type input "1318169"
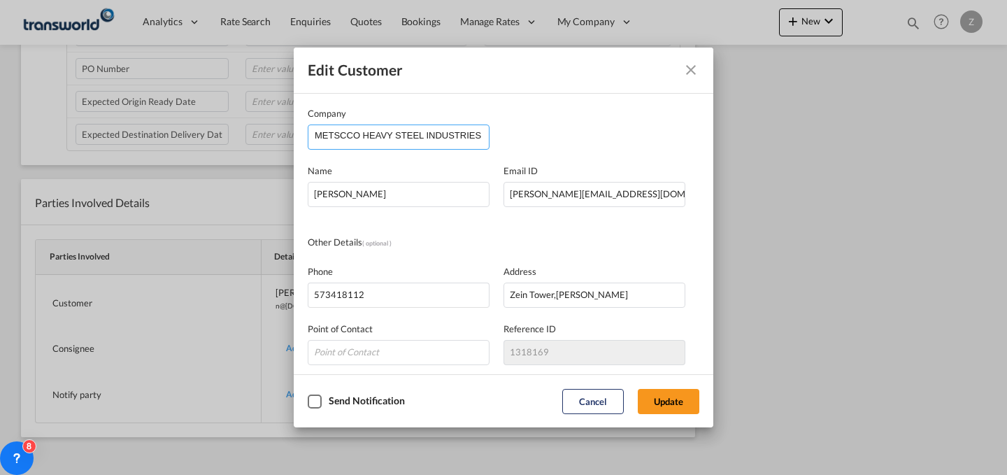
click at [473, 131] on input "METSCCO HEAVY STEEL INDUSTRIES" at bounding box center [402, 135] width 174 height 21
type input "METSCCO HEAVY STEEL INDUSTRIES CO"
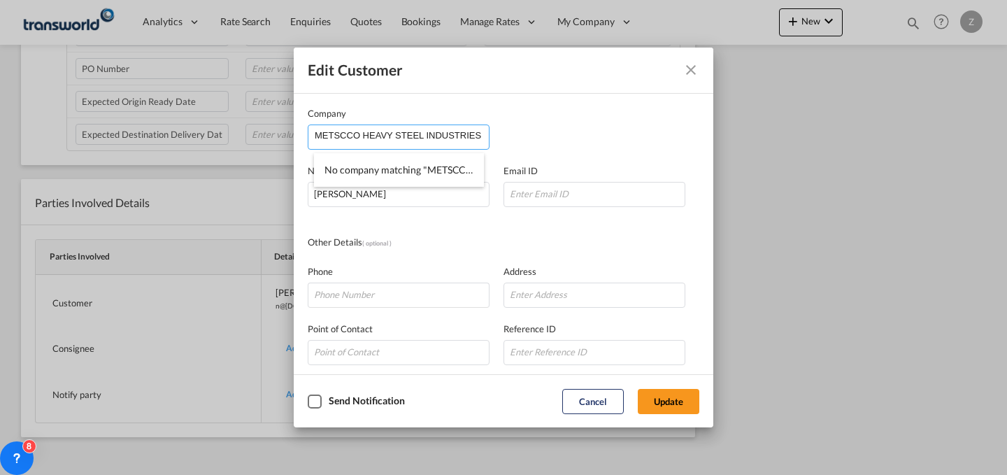
scroll to position [0, 3]
click at [452, 161] on li "METSCCO HEAVY STEEL INDUSTRIES" at bounding box center [399, 170] width 170 height 34
type input "METSCCO HEAVY STEEL INDUSTRIES"
type input "[PERSON_NAME][EMAIL_ADDRESS][DOMAIN_NAME]"
type input "573418112"
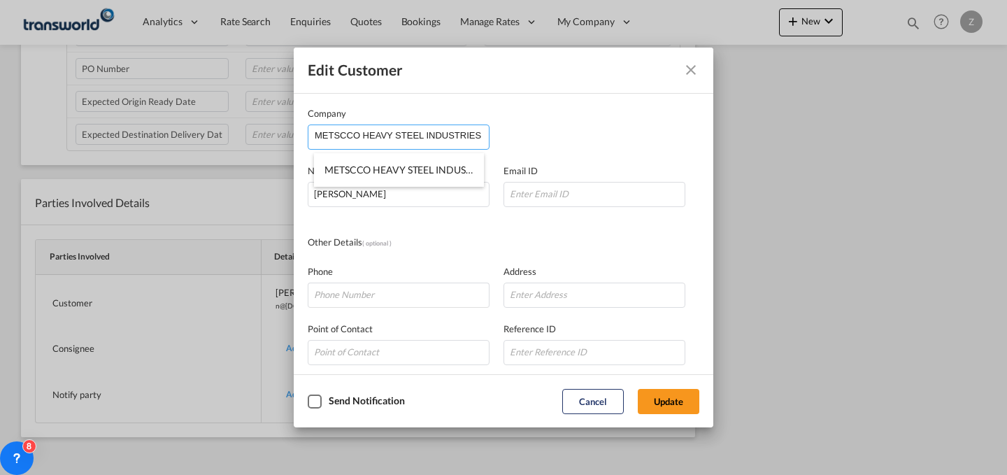
type input "Zein Tower,[PERSON_NAME]"
type input "1318169"
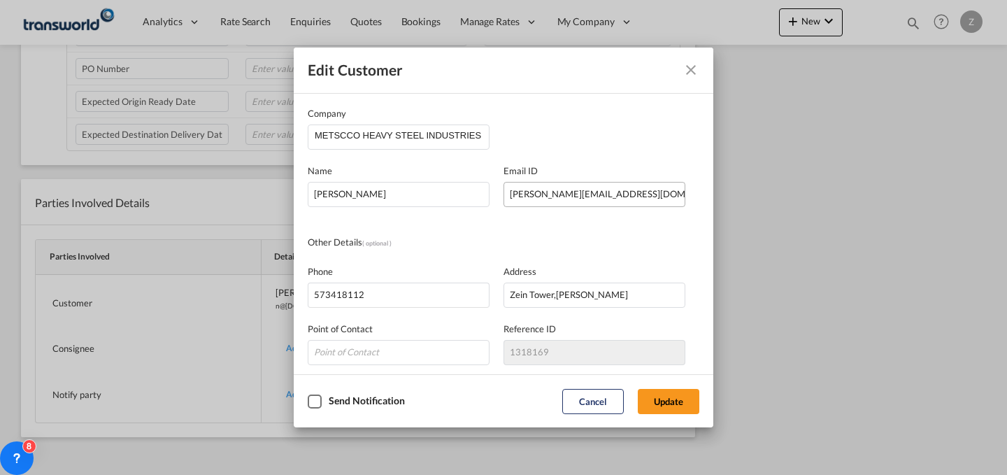
scroll to position [0, 0]
drag, startPoint x: 445, startPoint y: 195, endPoint x: 236, endPoint y: 195, distance: 209.0
click at [236, 195] on div "Edit Customer Company METSCCO HEAVY STEEL INDUSTRIES Name [PERSON_NAME] Email I…" at bounding box center [503, 237] width 1007 height 475
type input "I"
type input "[PERSON_NAME]"
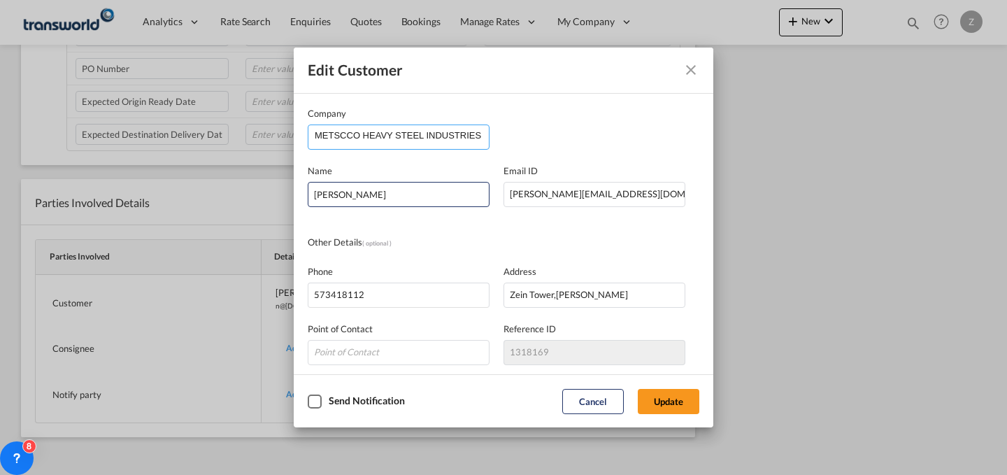
click at [445, 131] on input "METSCCO HEAVY STEEL INDUSTRIES" at bounding box center [402, 135] width 174 height 21
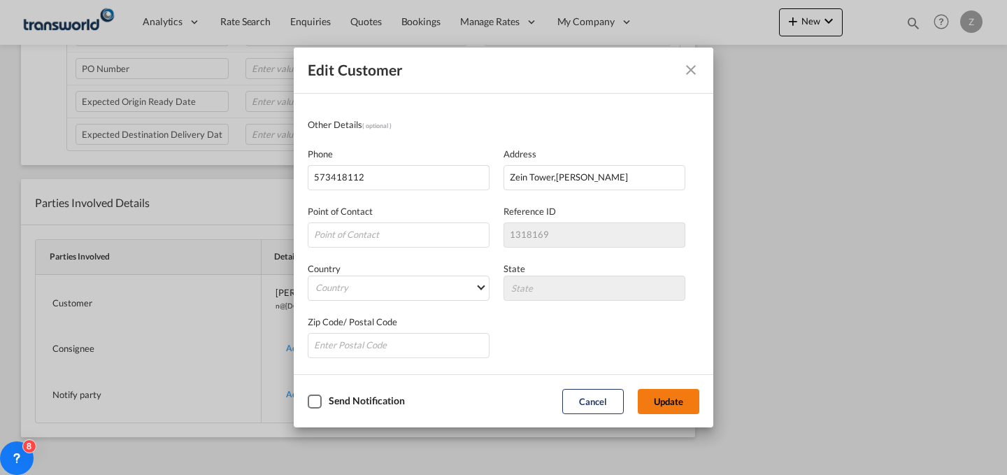
click at [661, 408] on button "Update" at bounding box center [669, 401] width 62 height 25
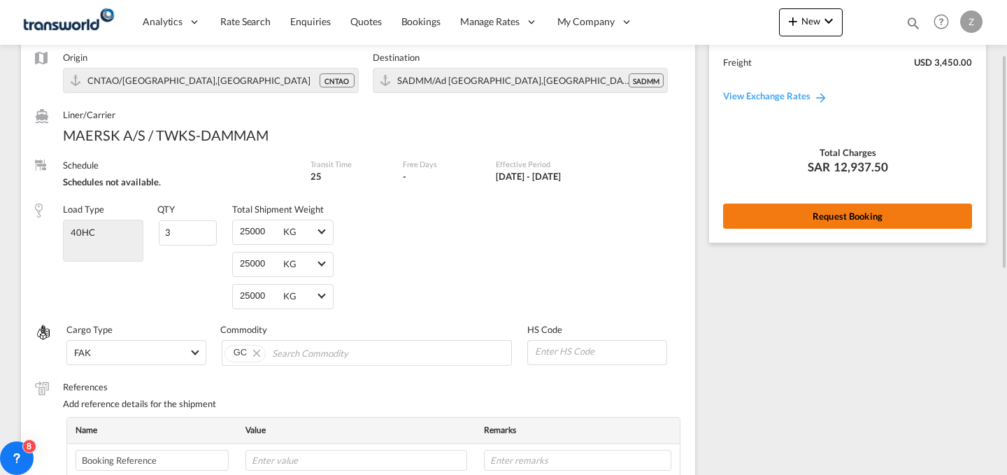
click at [760, 213] on button "Request Booking" at bounding box center [847, 215] width 249 height 25
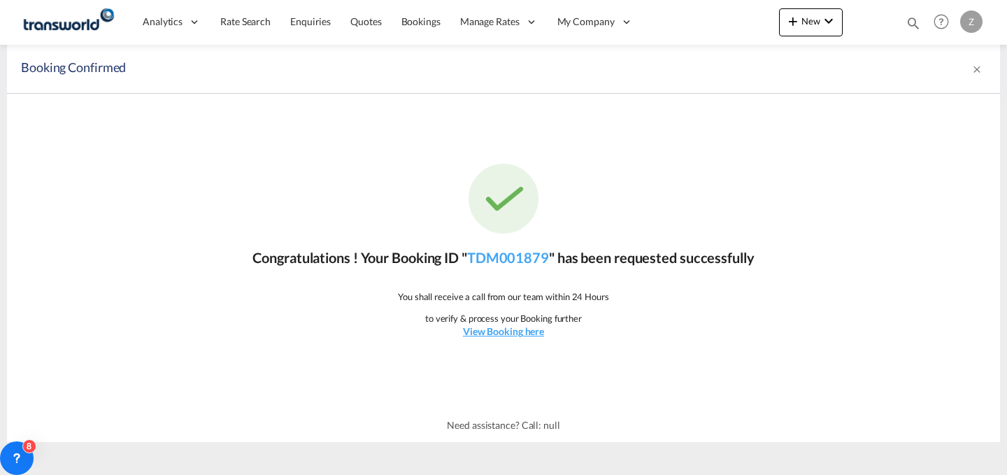
scroll to position [0, 0]
click at [505, 261] on link "TDM001879" at bounding box center [508, 257] width 82 height 17
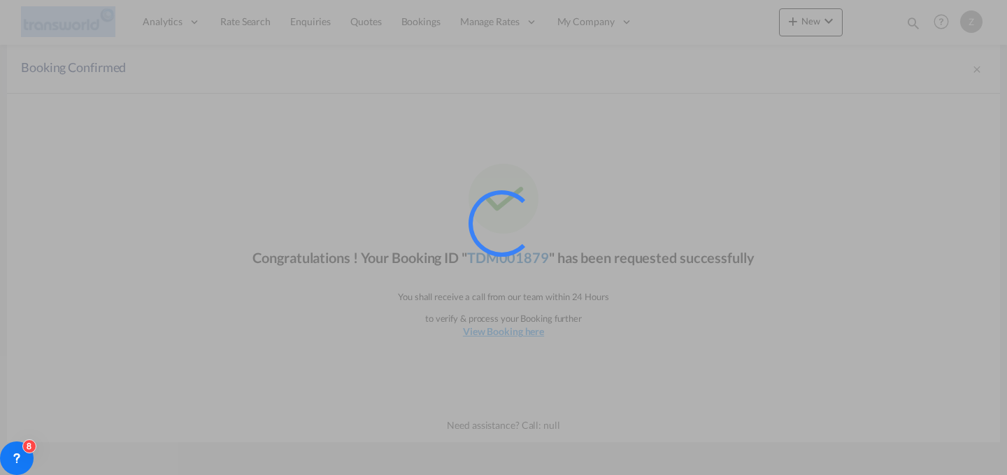
click at [505, 261] on div at bounding box center [520, 242] width 105 height 105
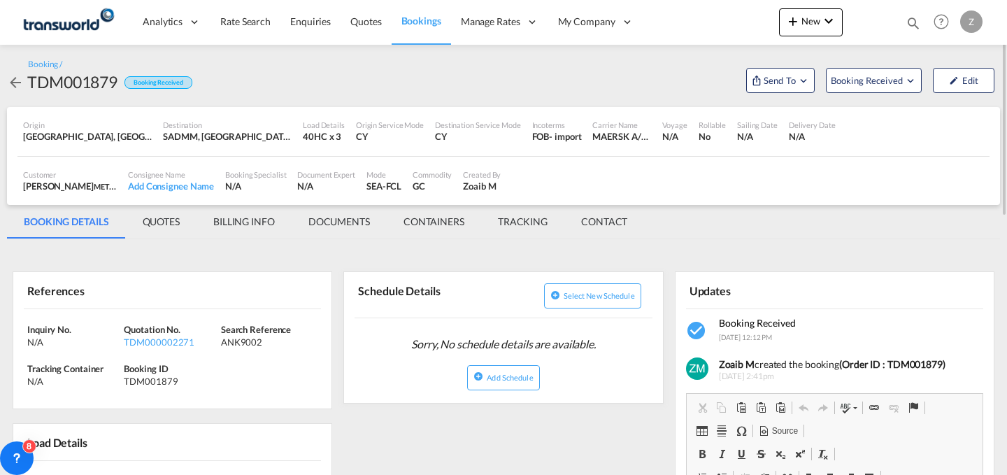
click at [605, 226] on md-tab-item "CONTACT" at bounding box center [604, 222] width 80 height 34
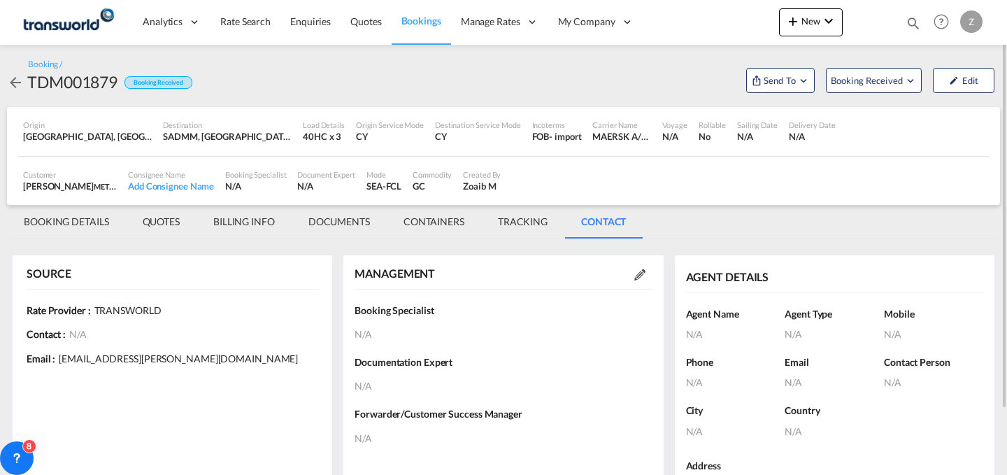
click at [642, 275] on md-icon at bounding box center [639, 274] width 11 height 11
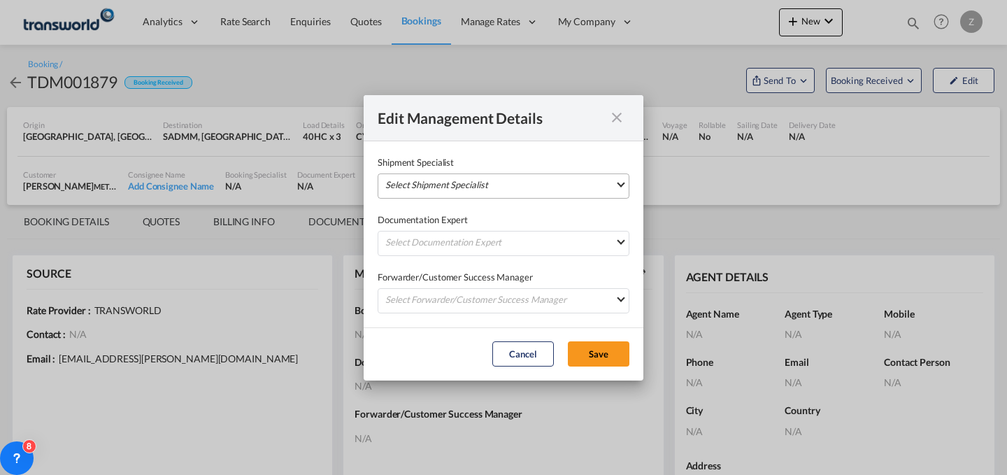
click at [566, 185] on md-select "Select Shipment Specialist [PERSON_NAME] W [PERSON_NAME][EMAIL_ADDRESS][PERSON_…" at bounding box center [504, 185] width 252 height 25
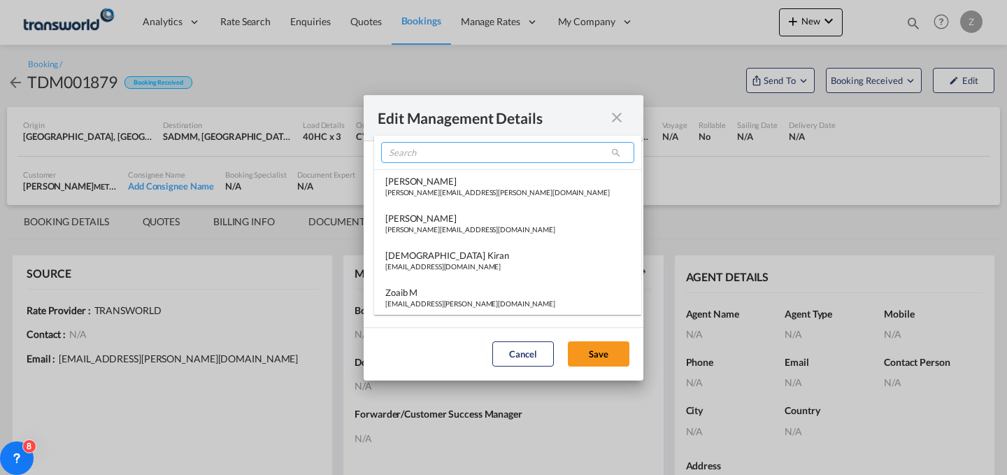
click at [523, 154] on input "search" at bounding box center [507, 152] width 253 height 21
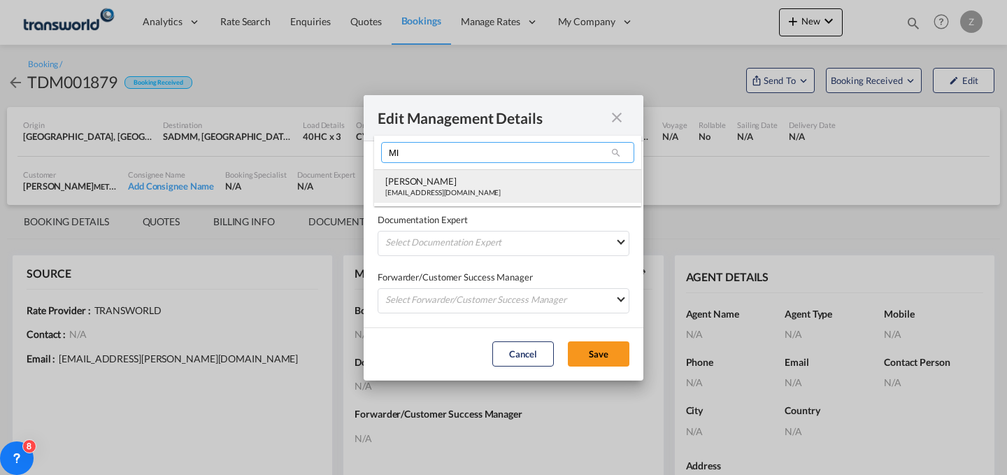
type input "MI"
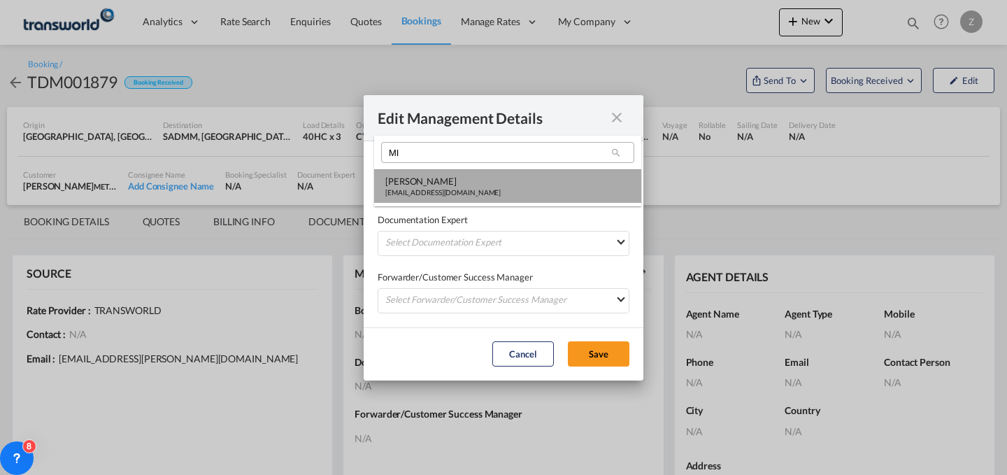
click at [464, 190] on div "[EMAIL_ADDRESS][DOMAIN_NAME]" at bounding box center [442, 192] width 115 height 10
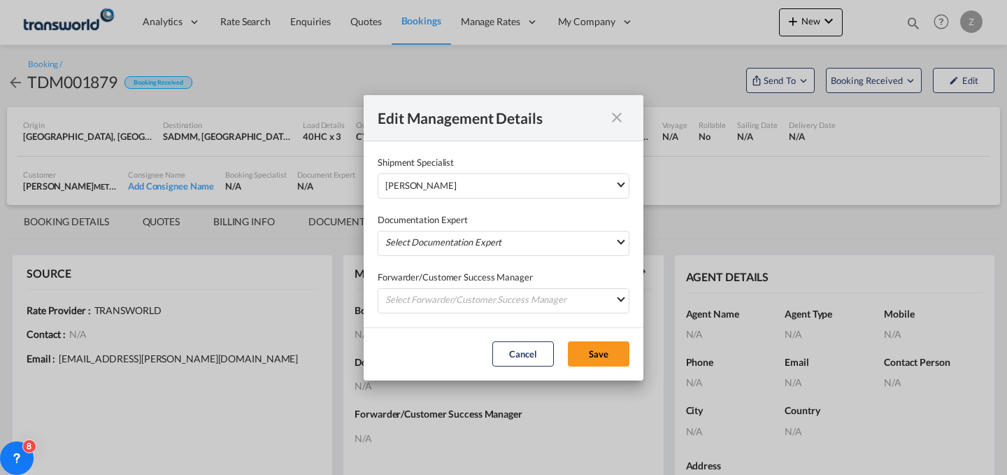
click at [464, 231] on md-select "Select Documentation Expert [PERSON_NAME] W [PERSON_NAME][EMAIL_ADDRESS][PERSON…" at bounding box center [504, 243] width 252 height 25
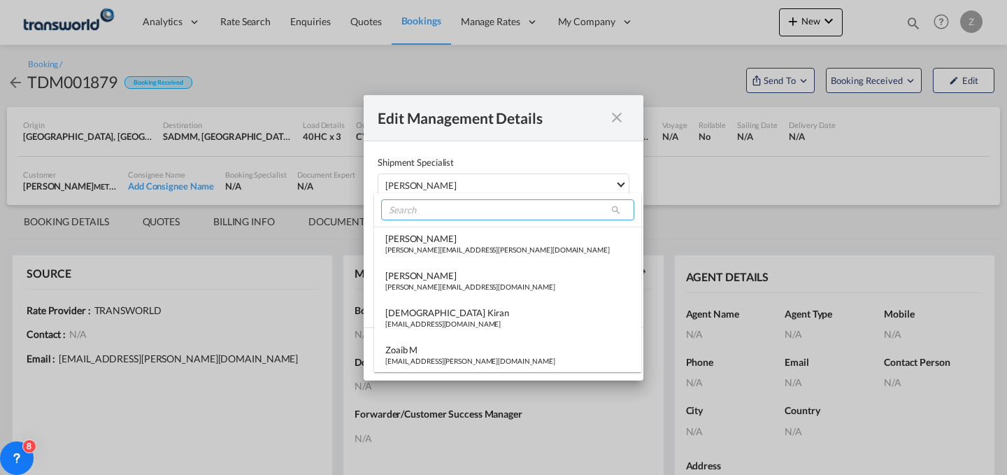
click at [491, 216] on input "search" at bounding box center [507, 209] width 253 height 21
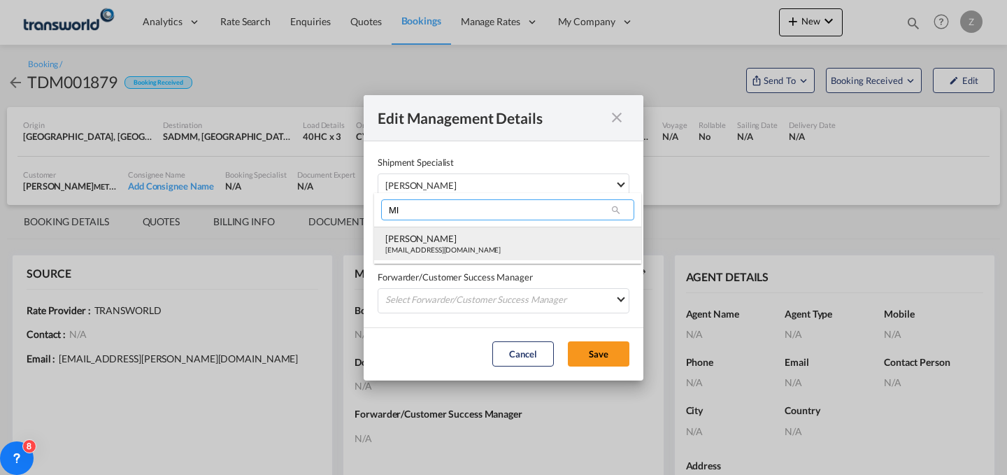
type input "MI"
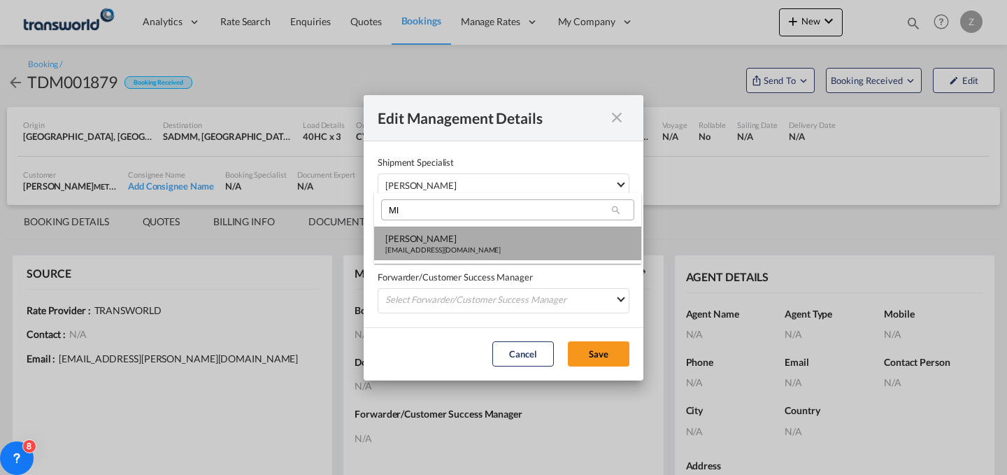
click at [466, 238] on div "[PERSON_NAME]" at bounding box center [442, 238] width 115 height 13
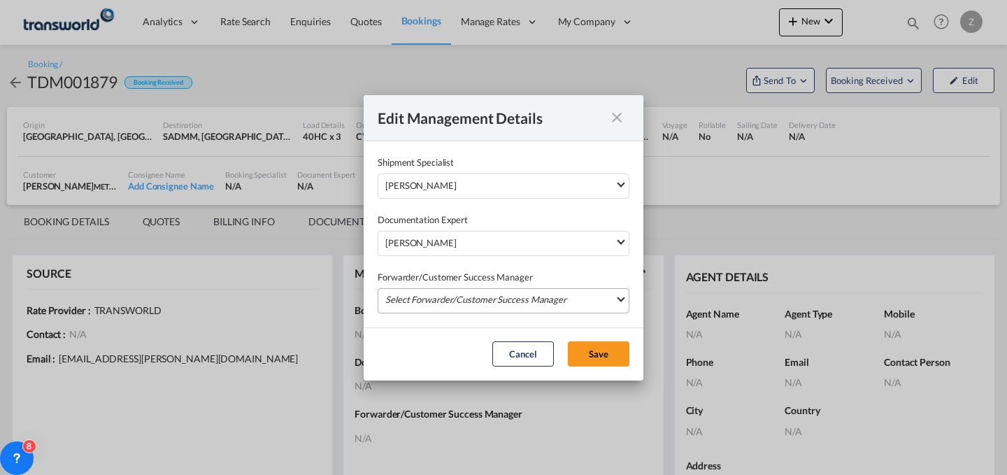
click at [507, 299] on md-select "Select Forwarder/Customer Success Manager [PERSON_NAME] [PERSON_NAME][EMAIL_ADD…" at bounding box center [504, 300] width 252 height 25
type md-option "[object Object]"
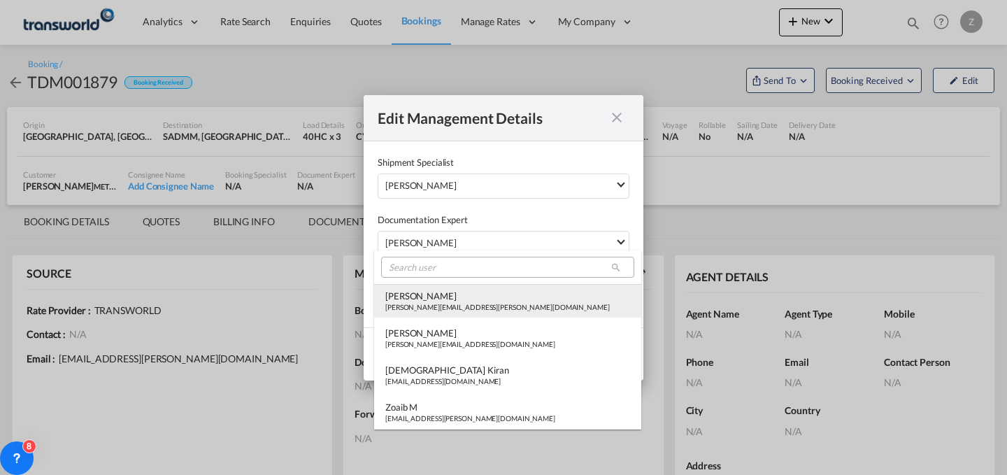
type md-option "[object Object]"
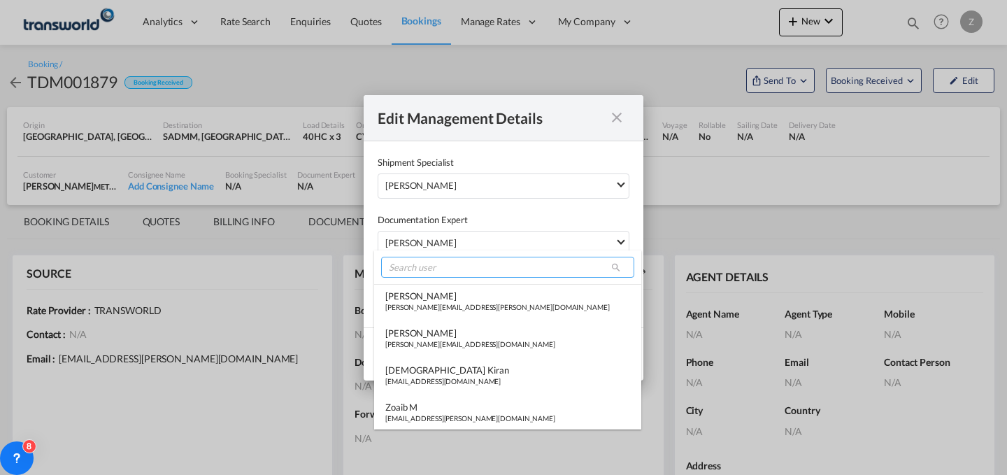
click at [468, 268] on input "search" at bounding box center [507, 267] width 253 height 21
type input "A"
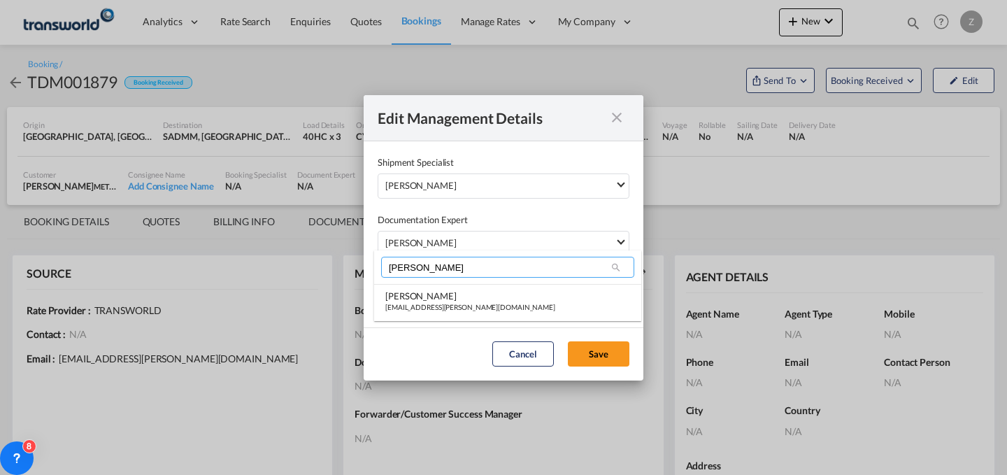
type input "[PERSON_NAME]"
click at [464, 283] on md-select-header "[PERSON_NAME]" at bounding box center [507, 267] width 267 height 34
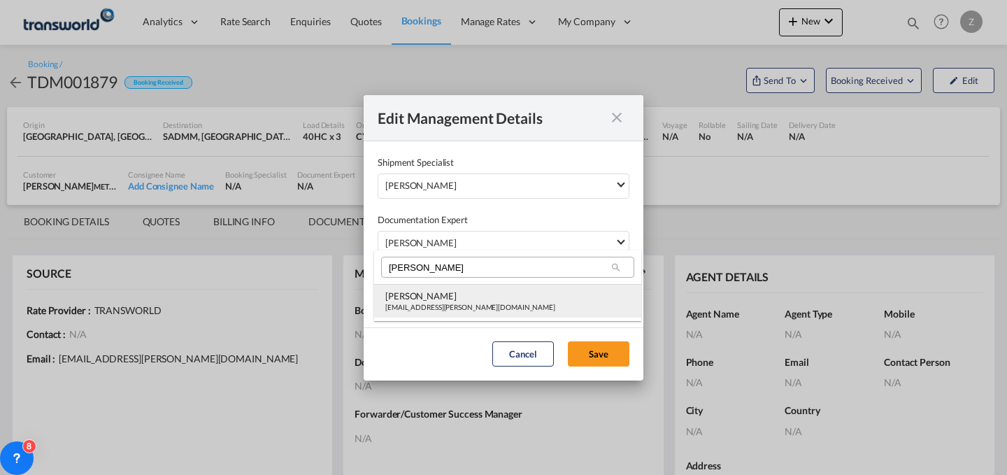
click at [468, 299] on div "[PERSON_NAME]" at bounding box center [470, 295] width 170 height 13
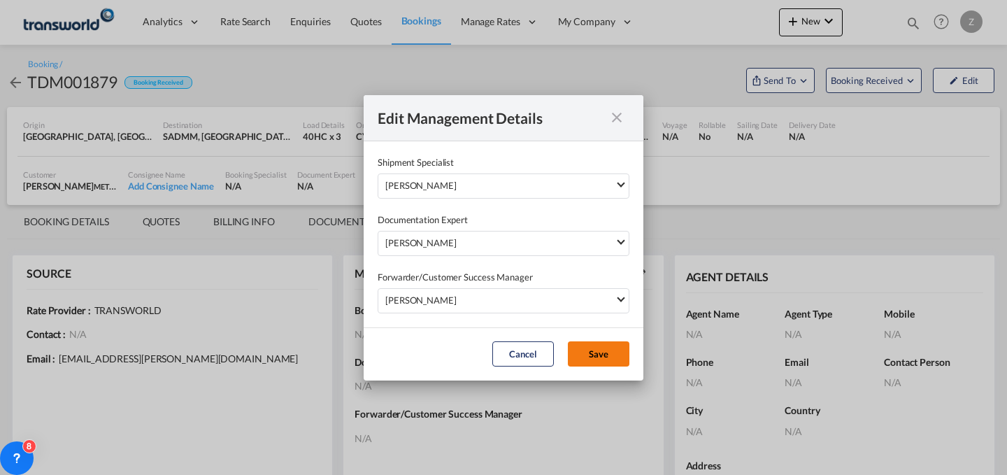
click at [610, 359] on button "Save" at bounding box center [599, 353] width 62 height 25
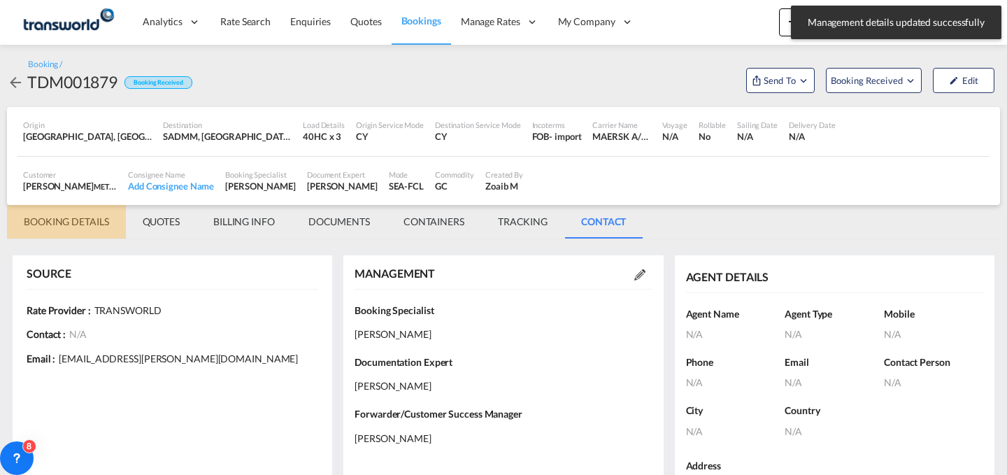
click at [76, 220] on md-tab-item "BOOKING DETAILS" at bounding box center [66, 222] width 119 height 34
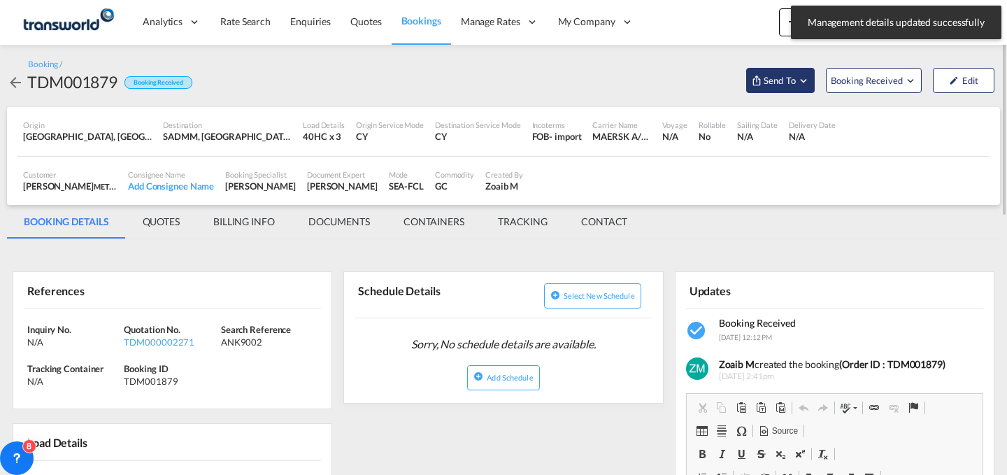
click at [775, 77] on span "Send To" at bounding box center [779, 80] width 35 height 14
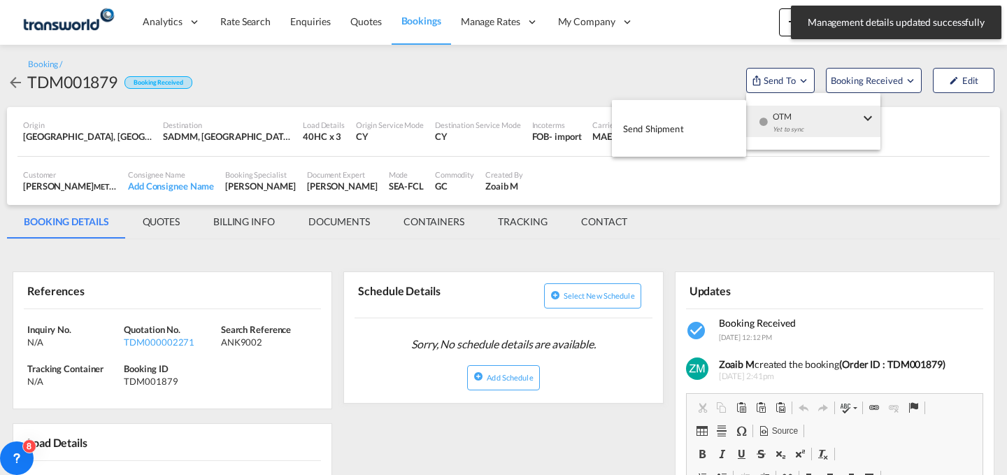
click at [772, 115] on span "OTM" at bounding box center [815, 112] width 87 height 13
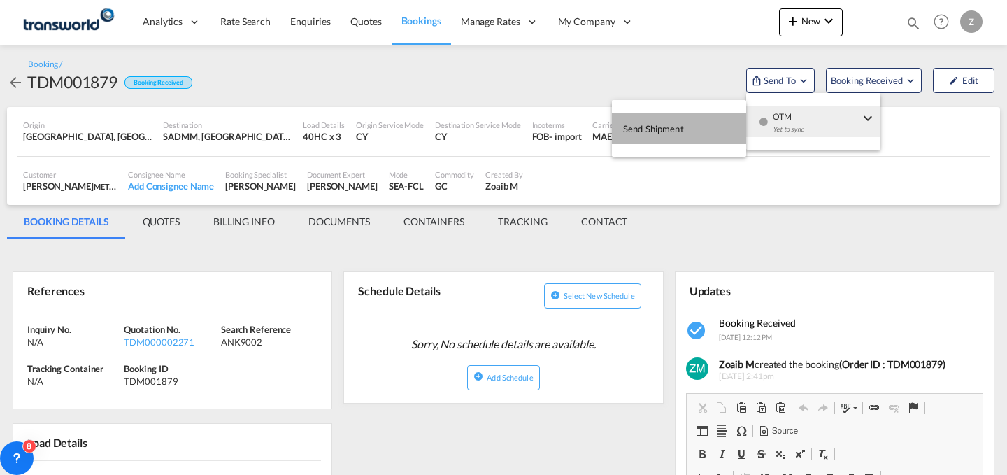
click at [680, 136] on span "Send Shipment" at bounding box center [653, 128] width 61 height 22
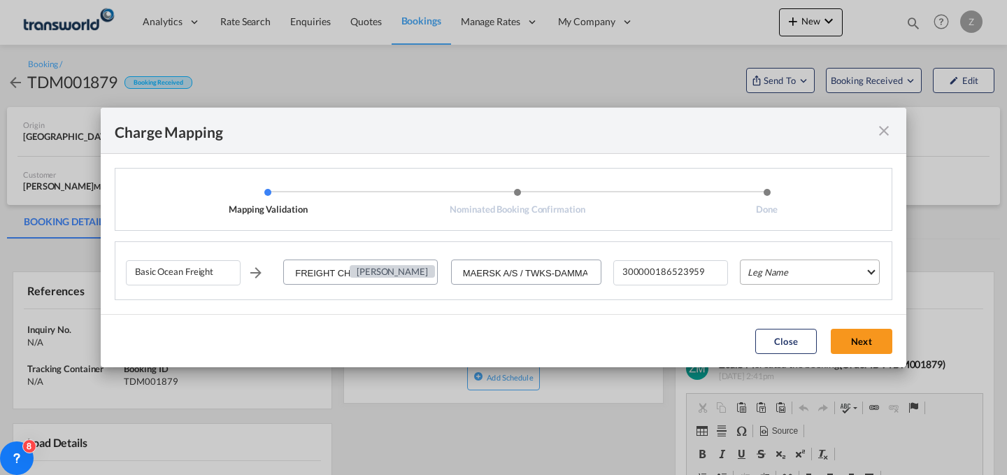
click at [830, 270] on md-select "Leg Name HANDLING ORIGIN VESSEL HANDLING DESTINATION OTHERS TL PICK UP CUSTOMS …" at bounding box center [810, 271] width 140 height 25
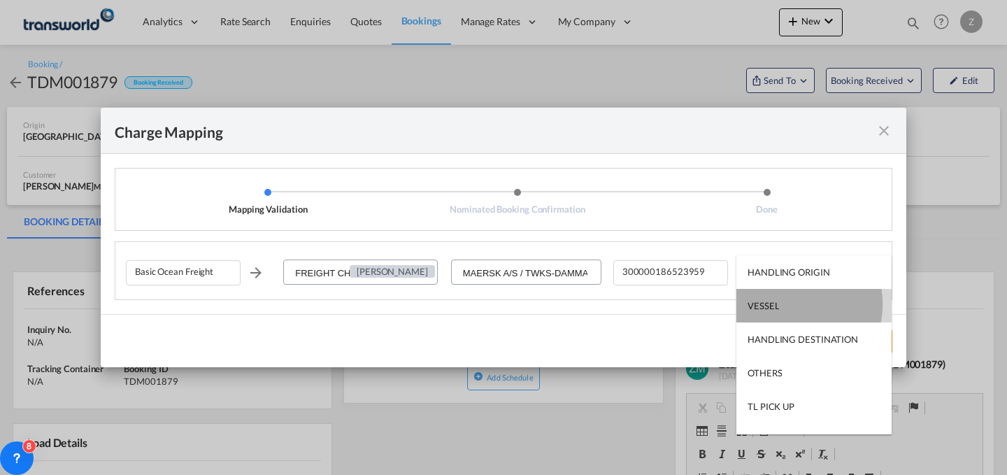
click at [794, 304] on md-option "VESSEL" at bounding box center [813, 306] width 155 height 34
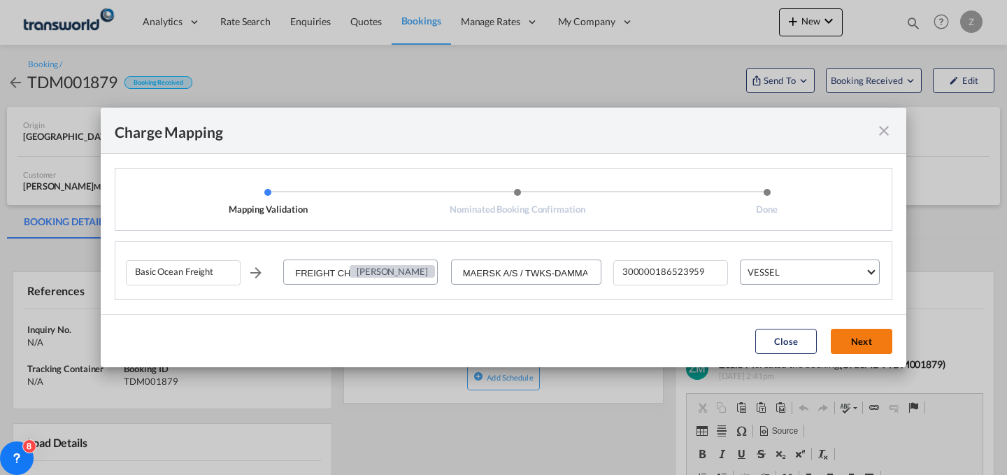
click at [848, 340] on button "Next" at bounding box center [862, 341] width 62 height 25
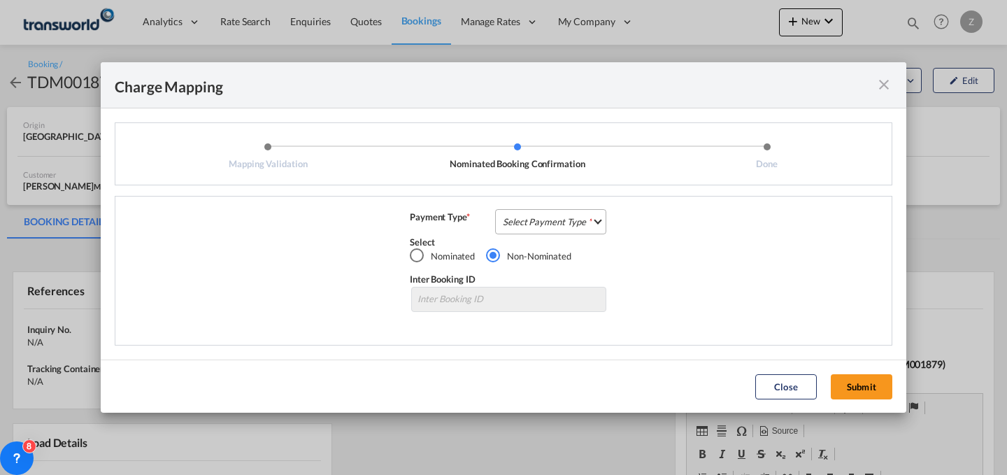
click at [590, 231] on md-select "Select Payment Type COLLECT PREPAID" at bounding box center [550, 221] width 111 height 25
click at [594, 224] on md-option "COLLECT" at bounding box center [555, 221] width 124 height 34
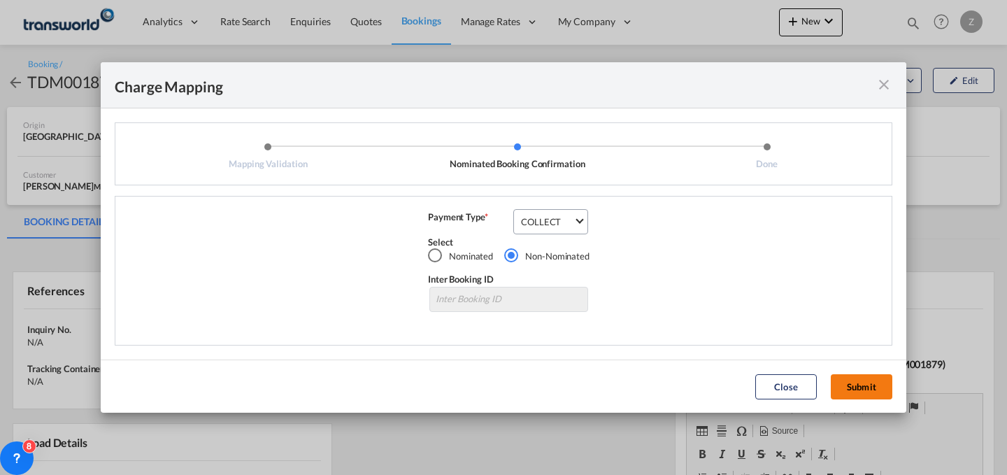
click at [864, 396] on button "Submit" at bounding box center [862, 386] width 62 height 25
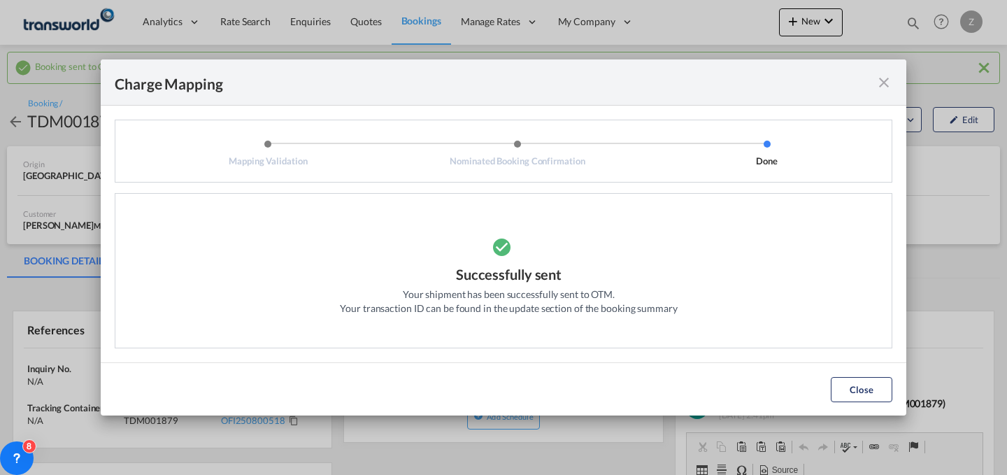
click at [896, 391] on div "Close" at bounding box center [862, 389] width 76 height 25
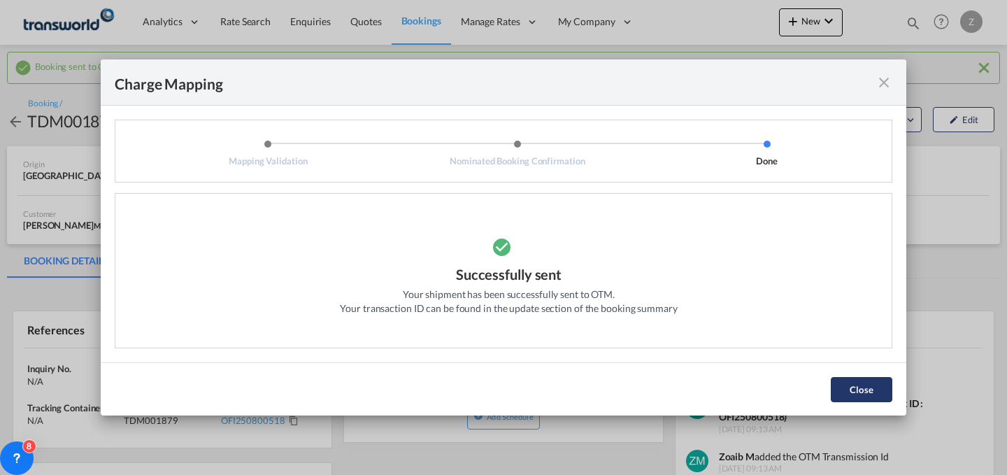
click at [835, 396] on button "Close" at bounding box center [862, 389] width 62 height 25
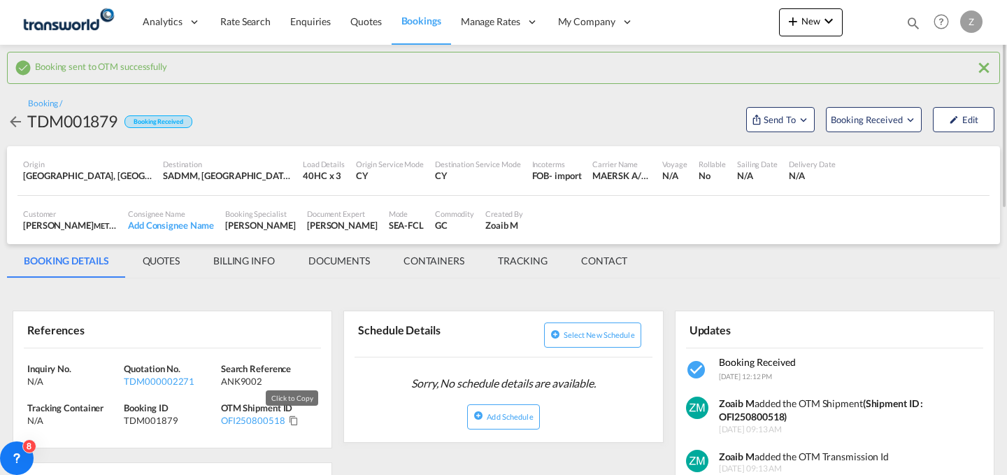
click at [289, 422] on md-icon "Click to Copy" at bounding box center [294, 420] width 10 height 10
